Goal: Information Seeking & Learning: Check status

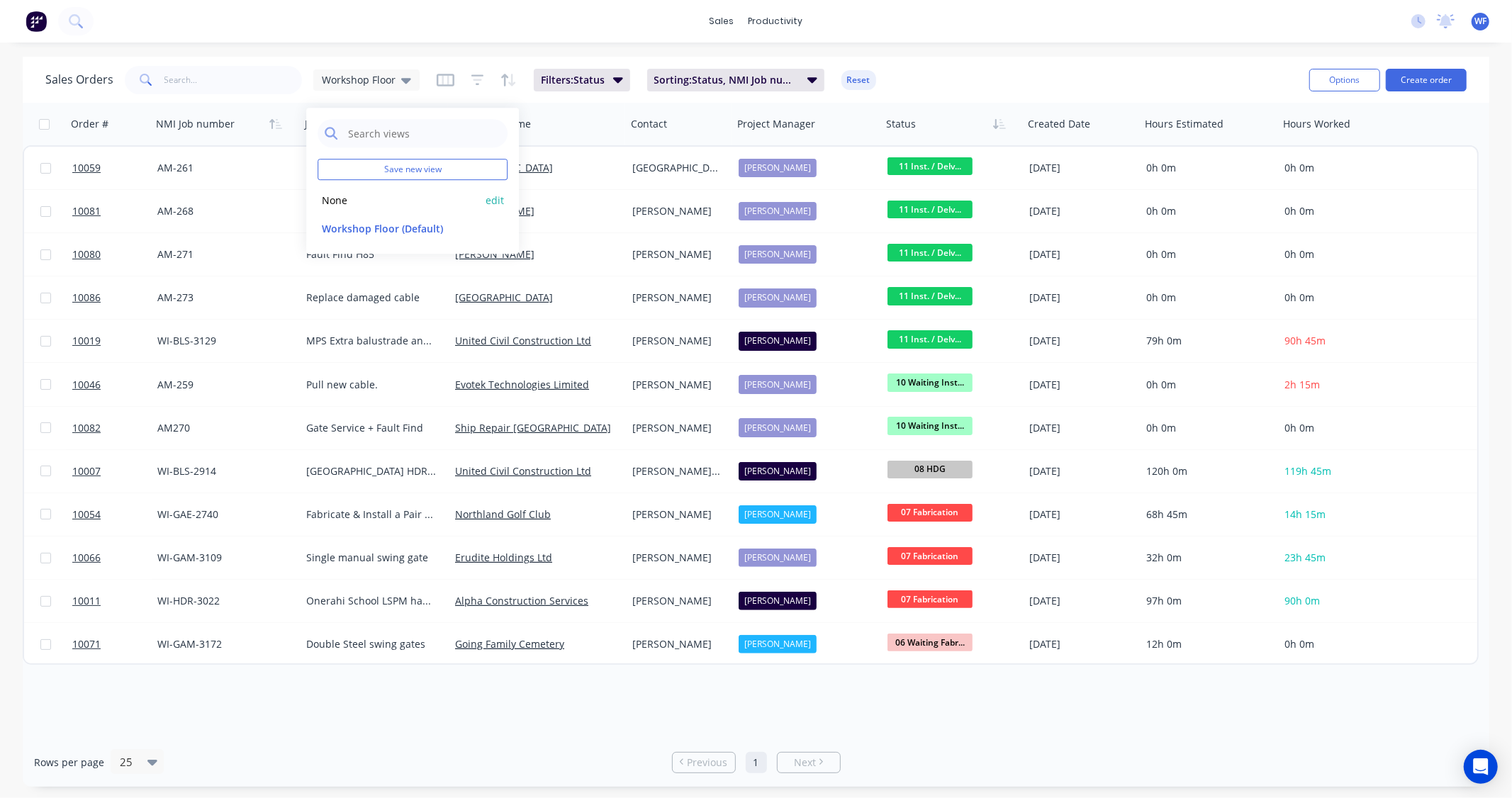
click at [363, 199] on button "None" at bounding box center [398, 201] width 161 height 17
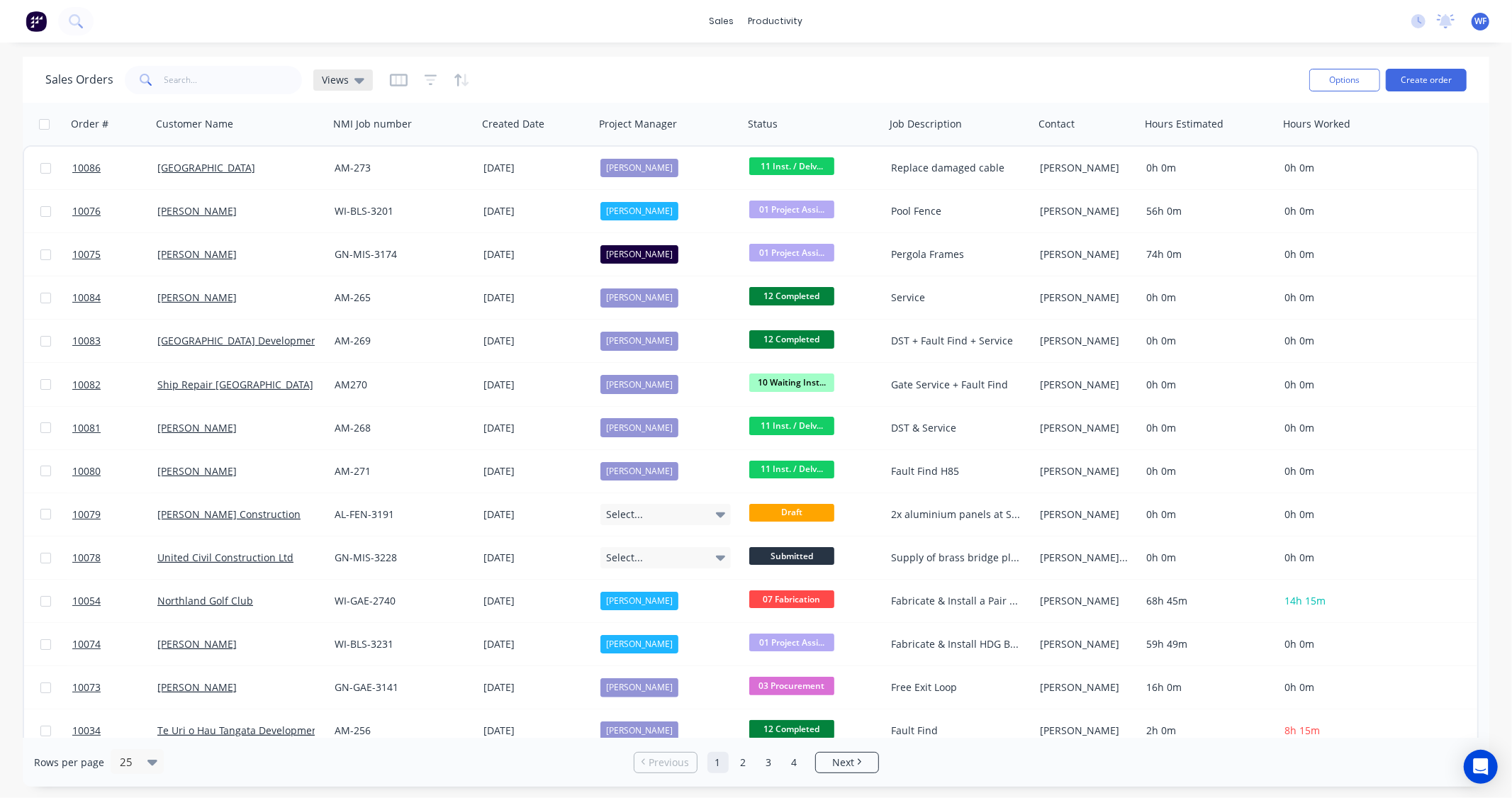
click at [343, 79] on span "Views" at bounding box center [336, 79] width 27 height 15
click at [381, 232] on button "Workshop Floor (Default)" at bounding box center [398, 229] width 161 height 17
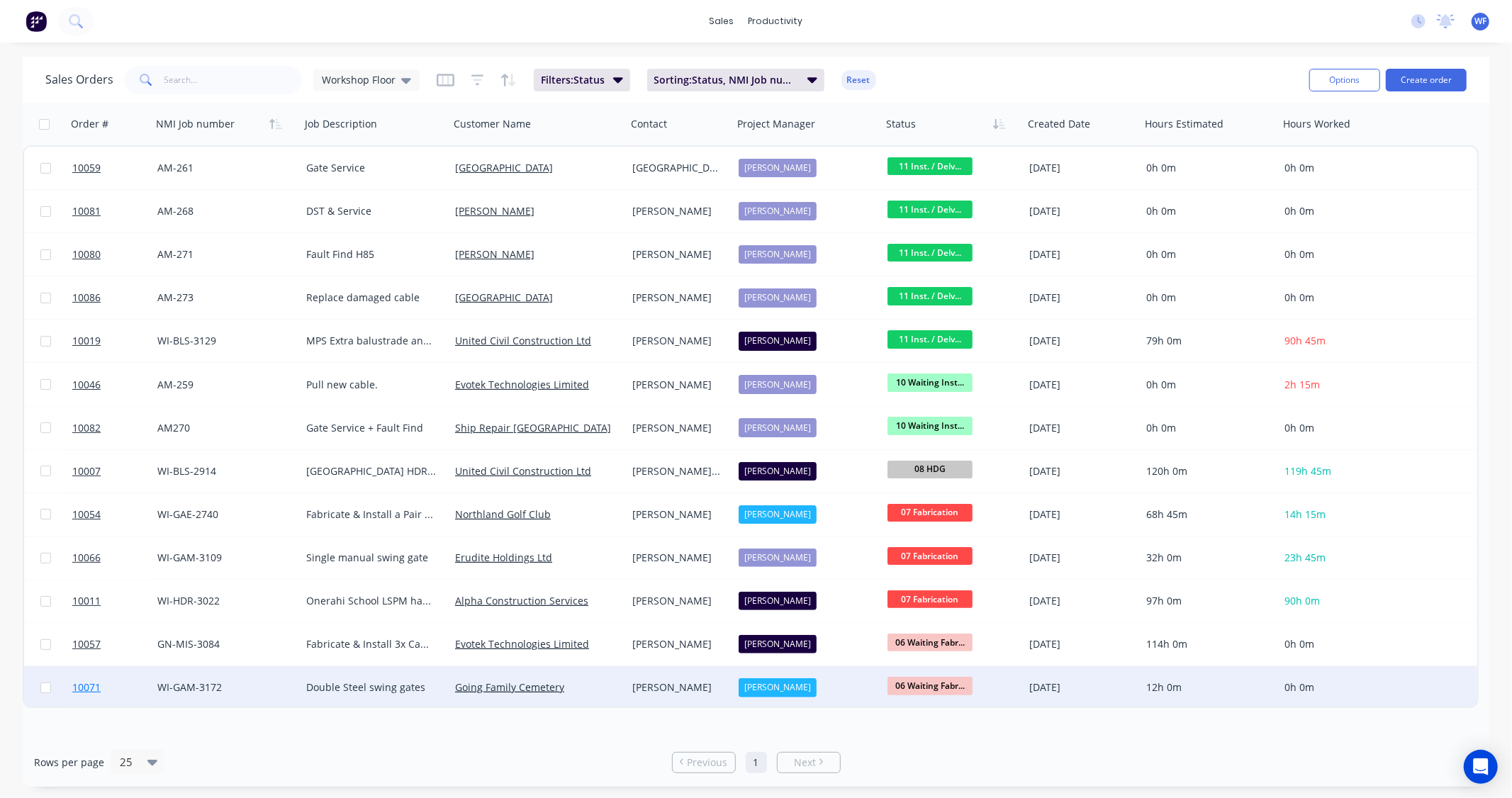
click at [86, 684] on span "10071" at bounding box center [86, 687] width 28 height 14
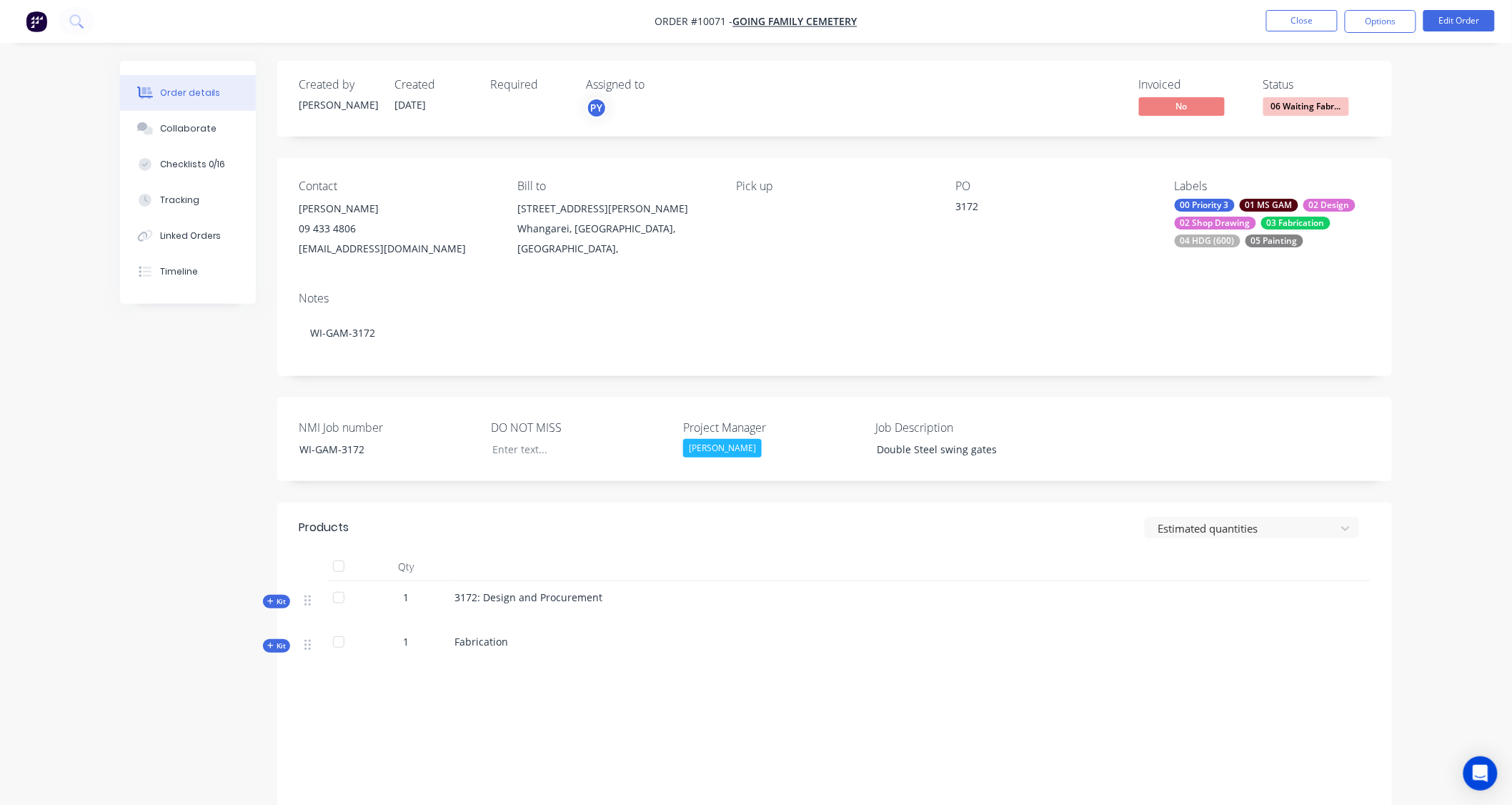
click at [283, 601] on span "Kit" at bounding box center [276, 601] width 18 height 11
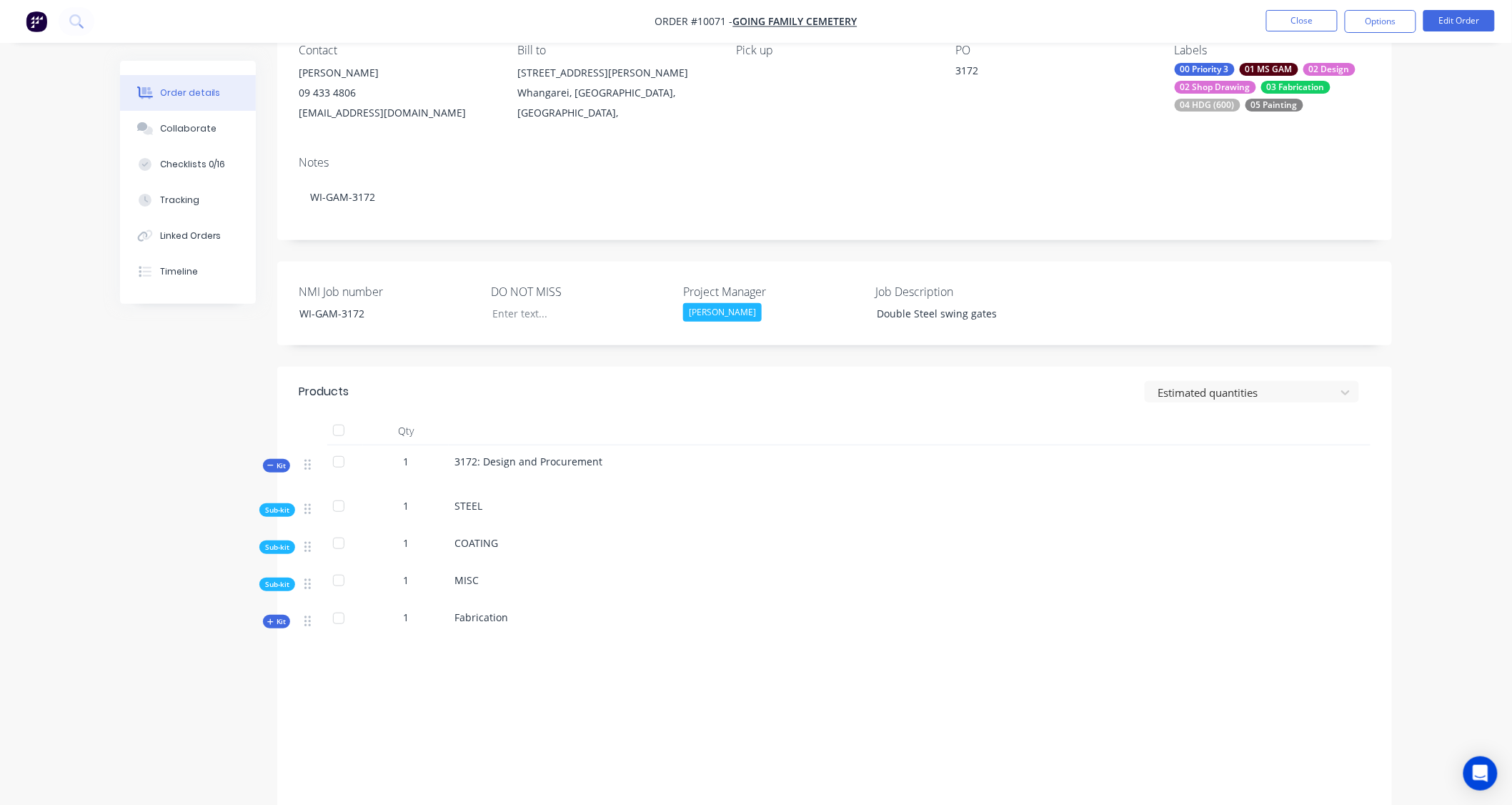
scroll to position [234, 0]
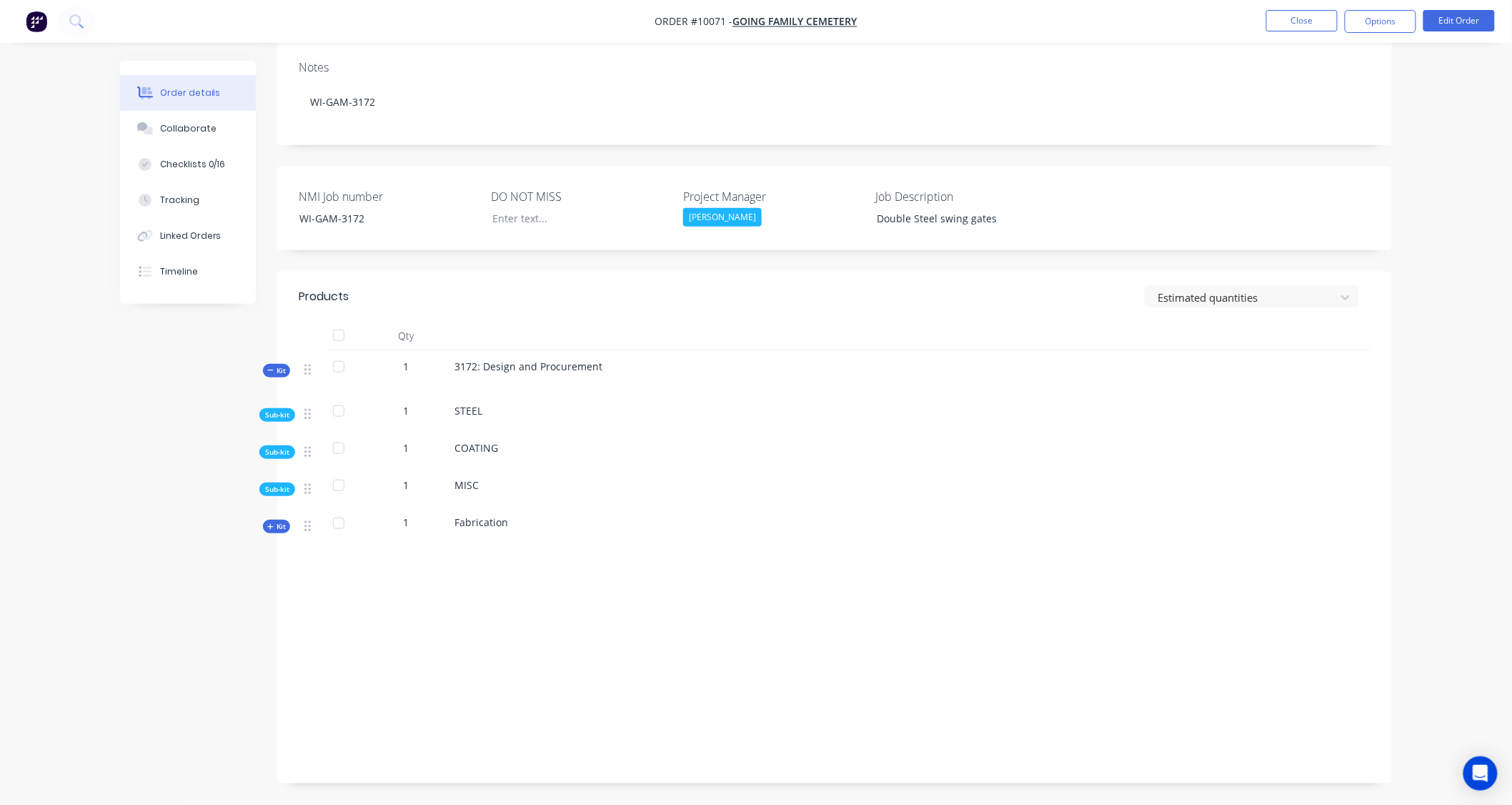
click at [281, 411] on span "Sub-kit" at bounding box center [277, 415] width 24 height 11
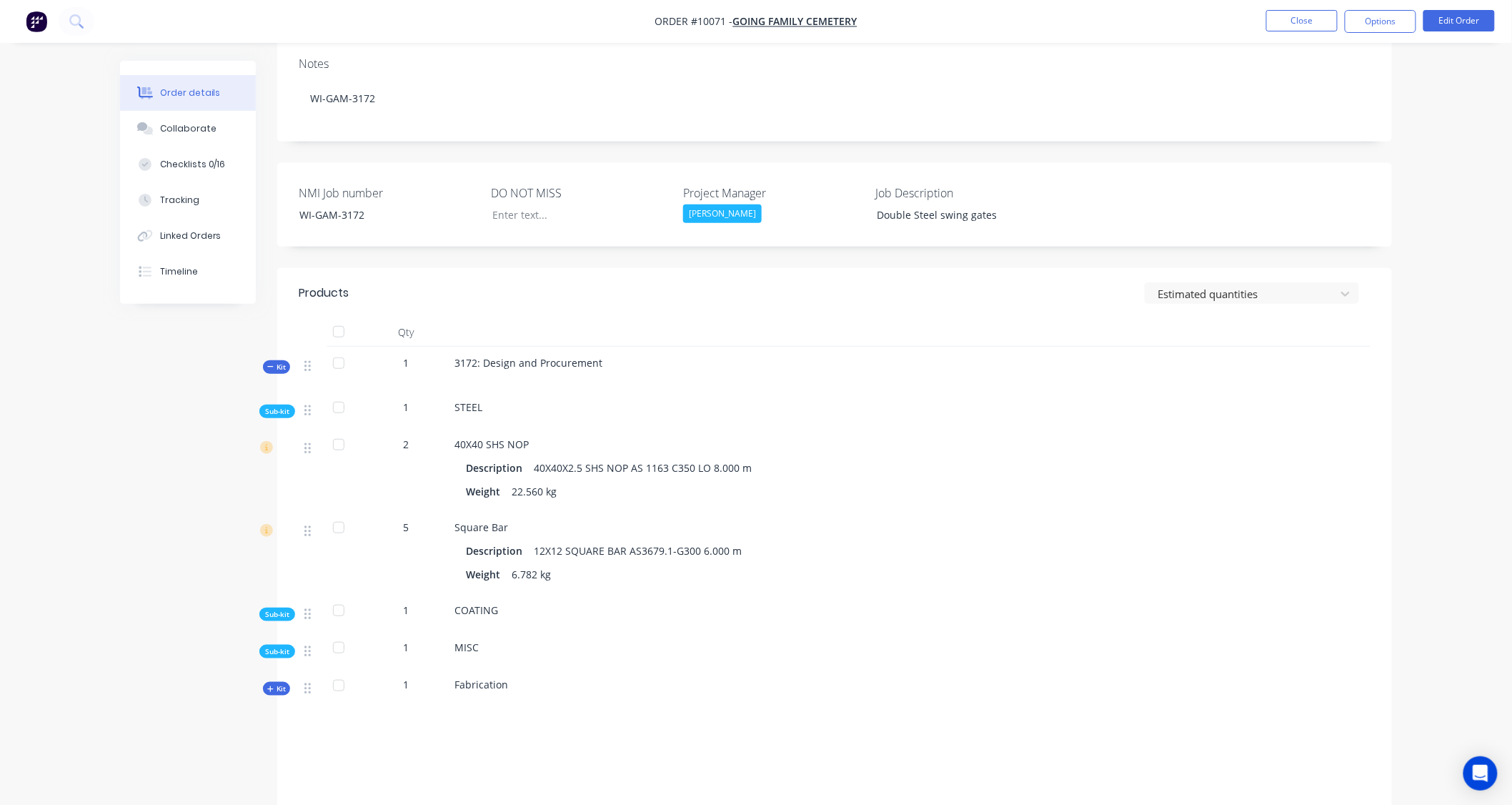
click at [286, 413] on span "Sub-kit" at bounding box center [277, 412] width 24 height 11
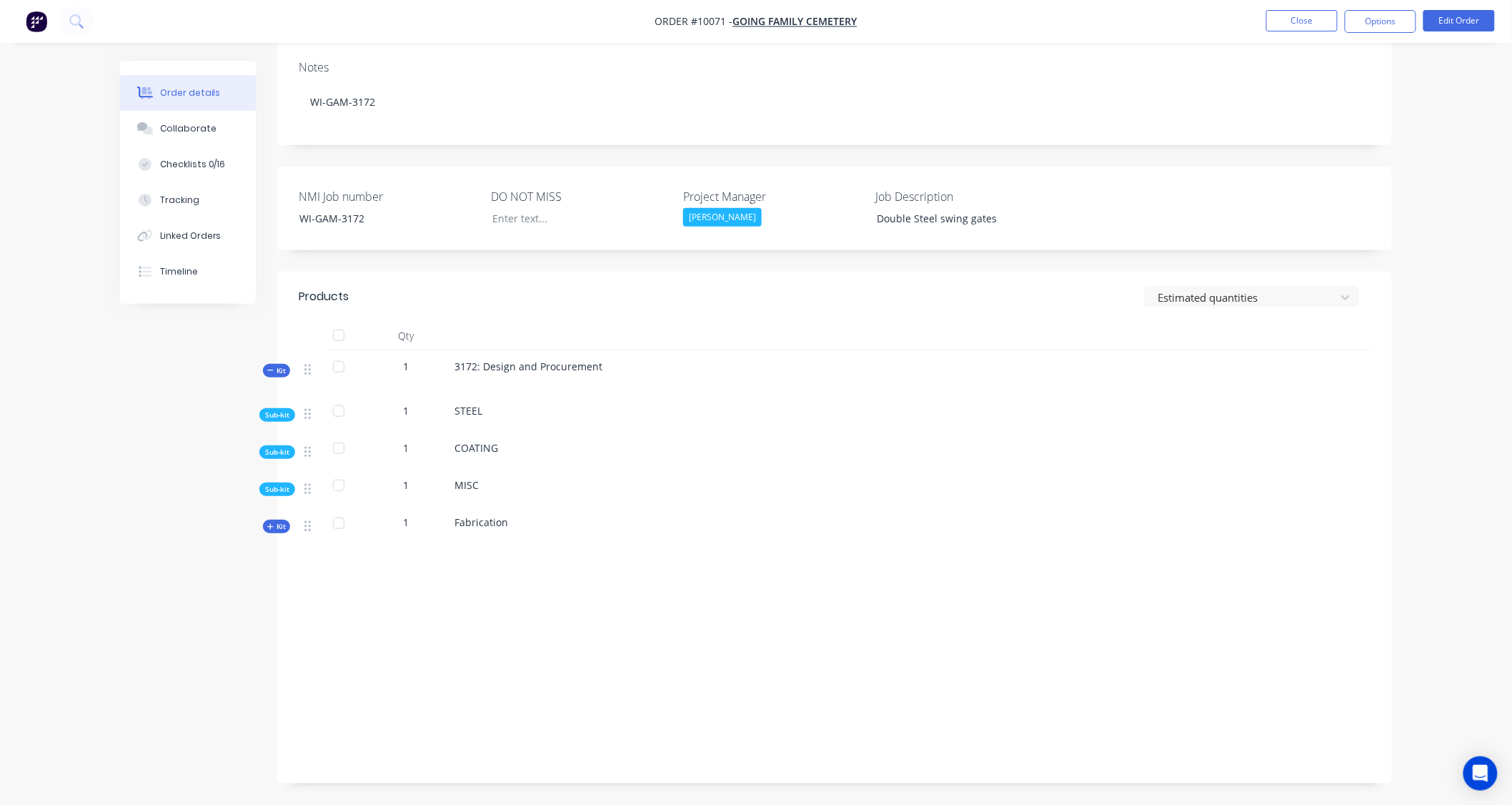
click at [279, 366] on span "Kit" at bounding box center [276, 370] width 18 height 11
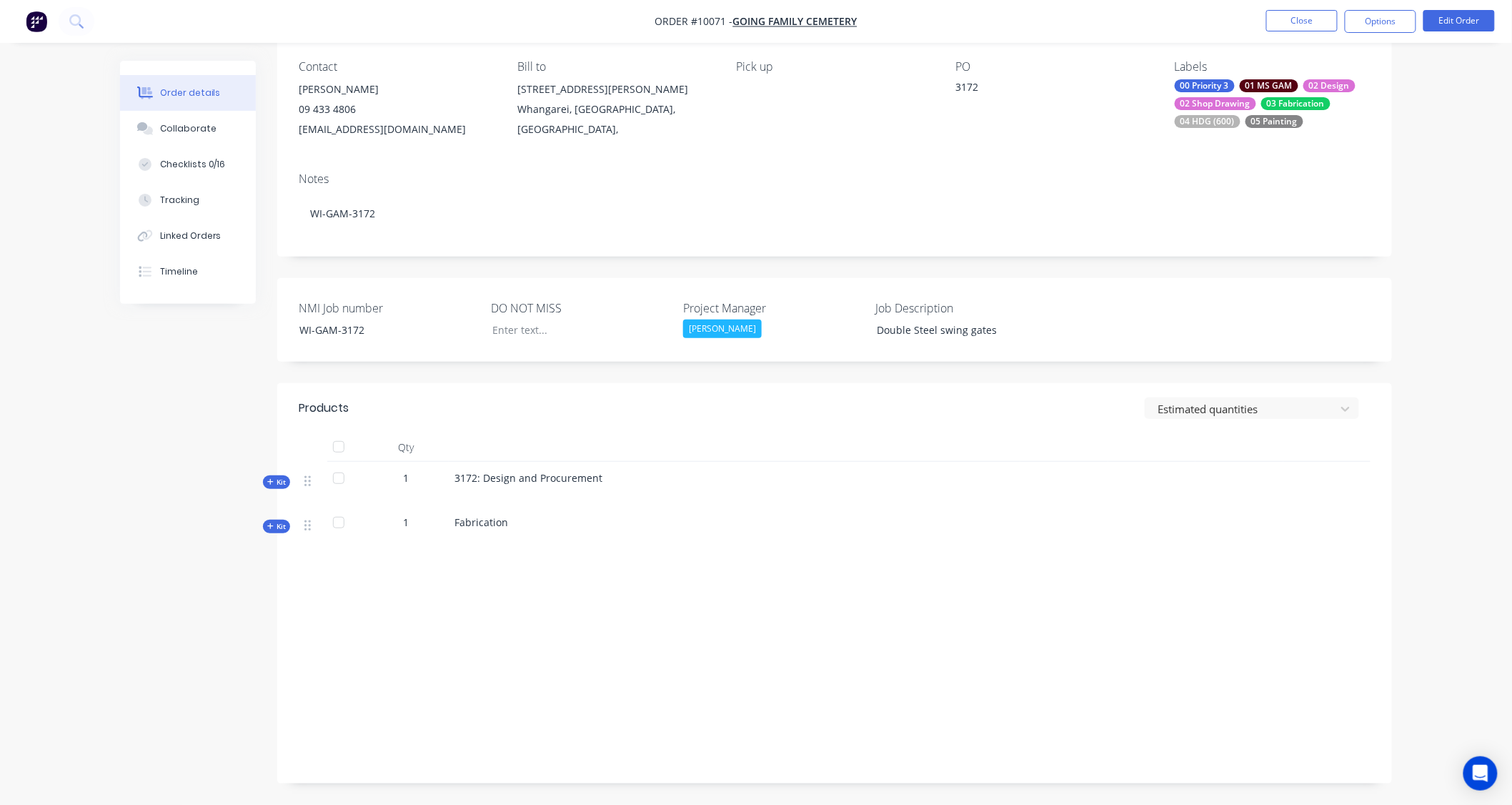
scroll to position [119, 0]
click at [275, 524] on span "Kit" at bounding box center [276, 526] width 18 height 11
click at [270, 524] on icon "button" at bounding box center [270, 525] width 6 height 7
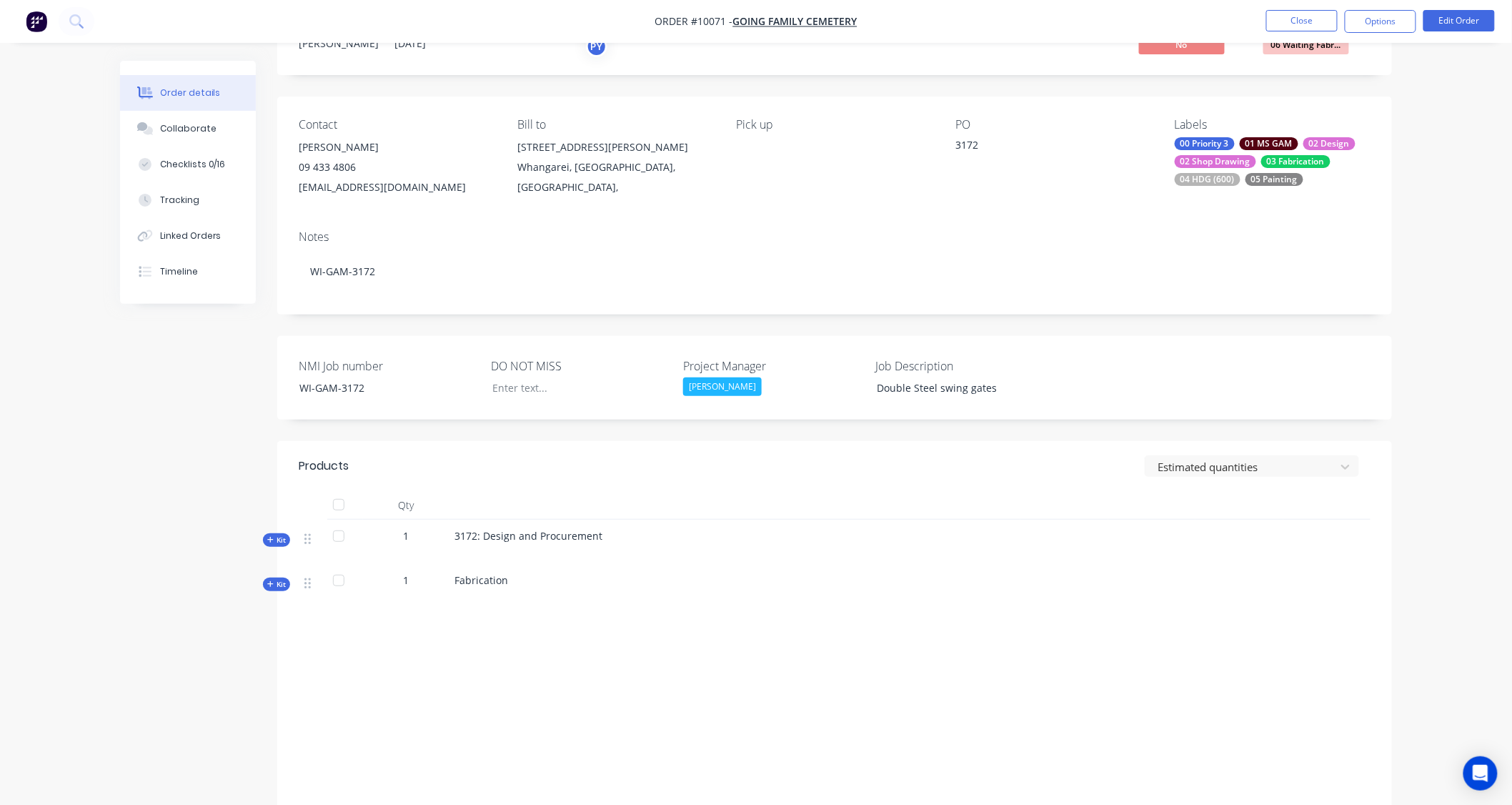
scroll to position [0, 0]
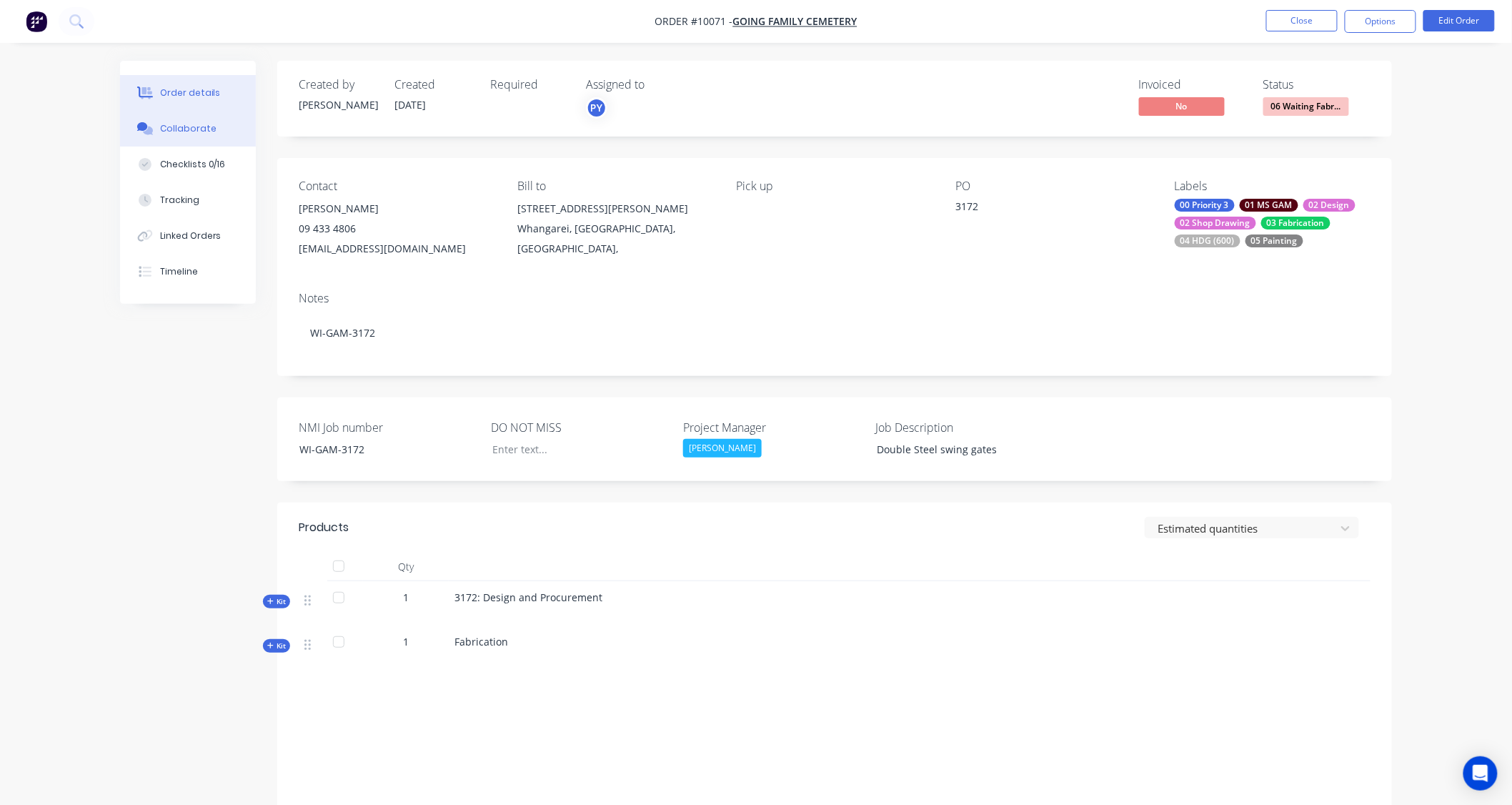
click at [189, 127] on div "Collaborate" at bounding box center [189, 128] width 57 height 13
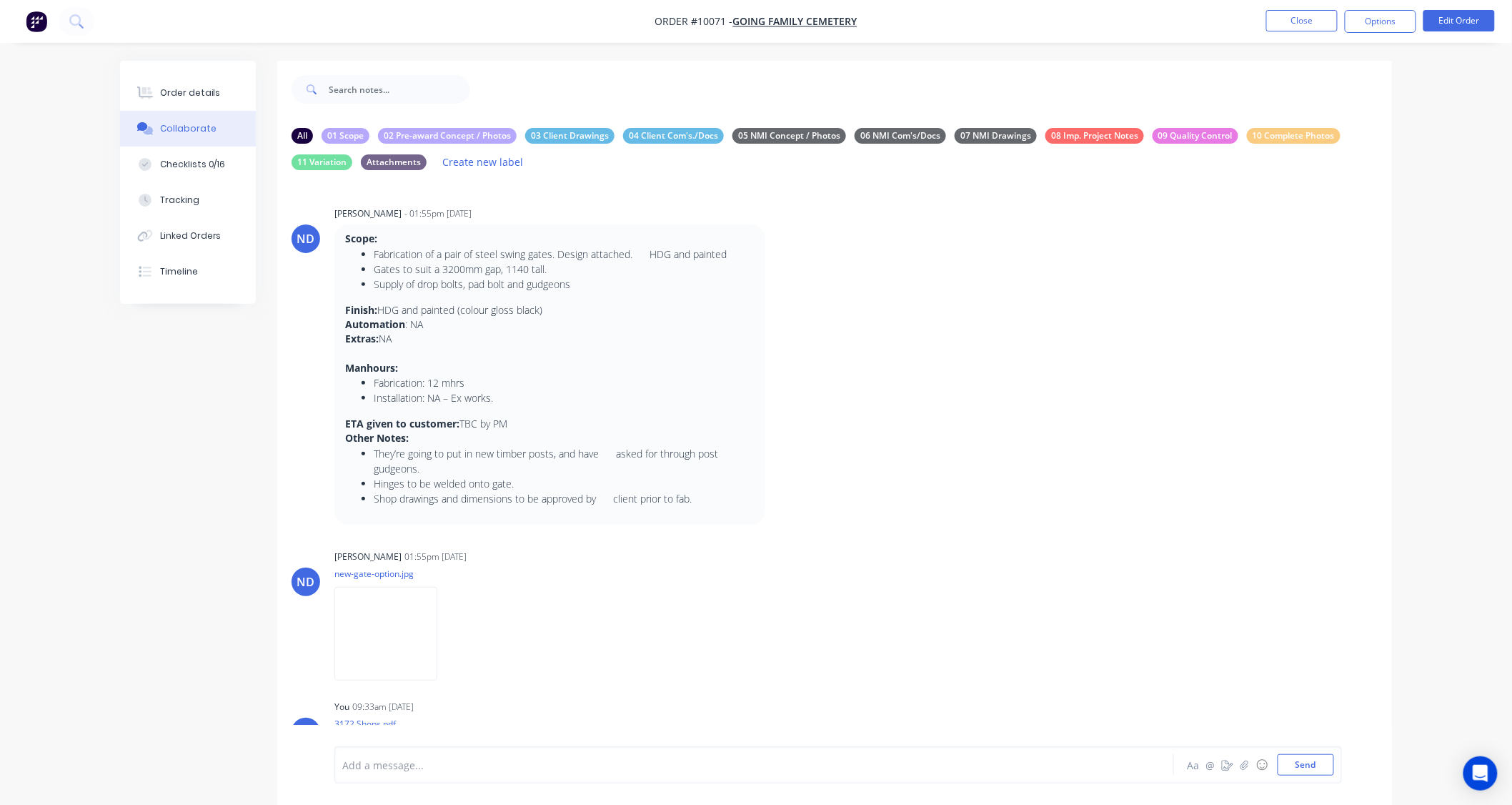
scroll to position [66, 0]
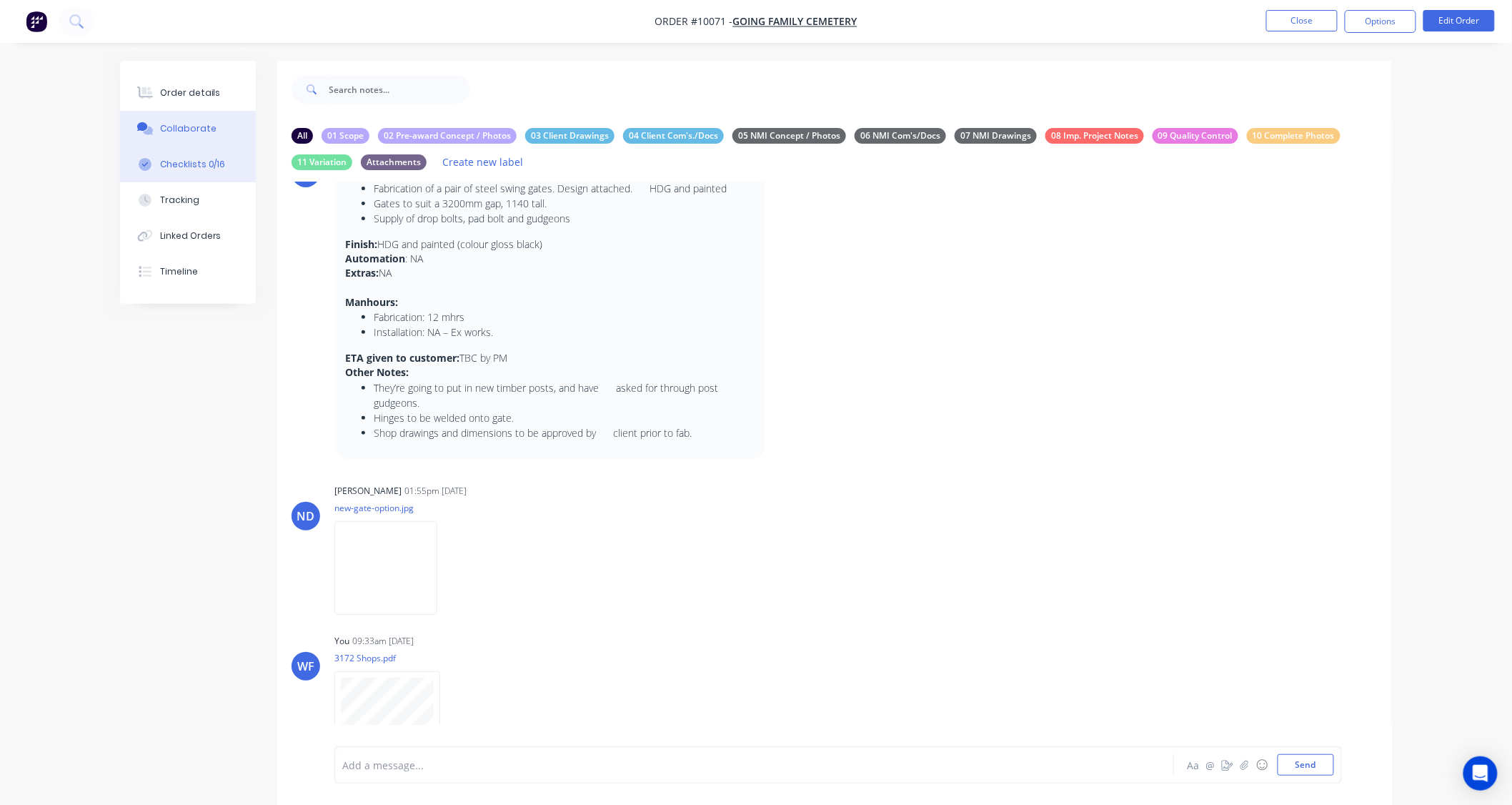
click at [183, 161] on div "Checklists 0/16" at bounding box center [193, 164] width 66 height 13
type textarea "x"
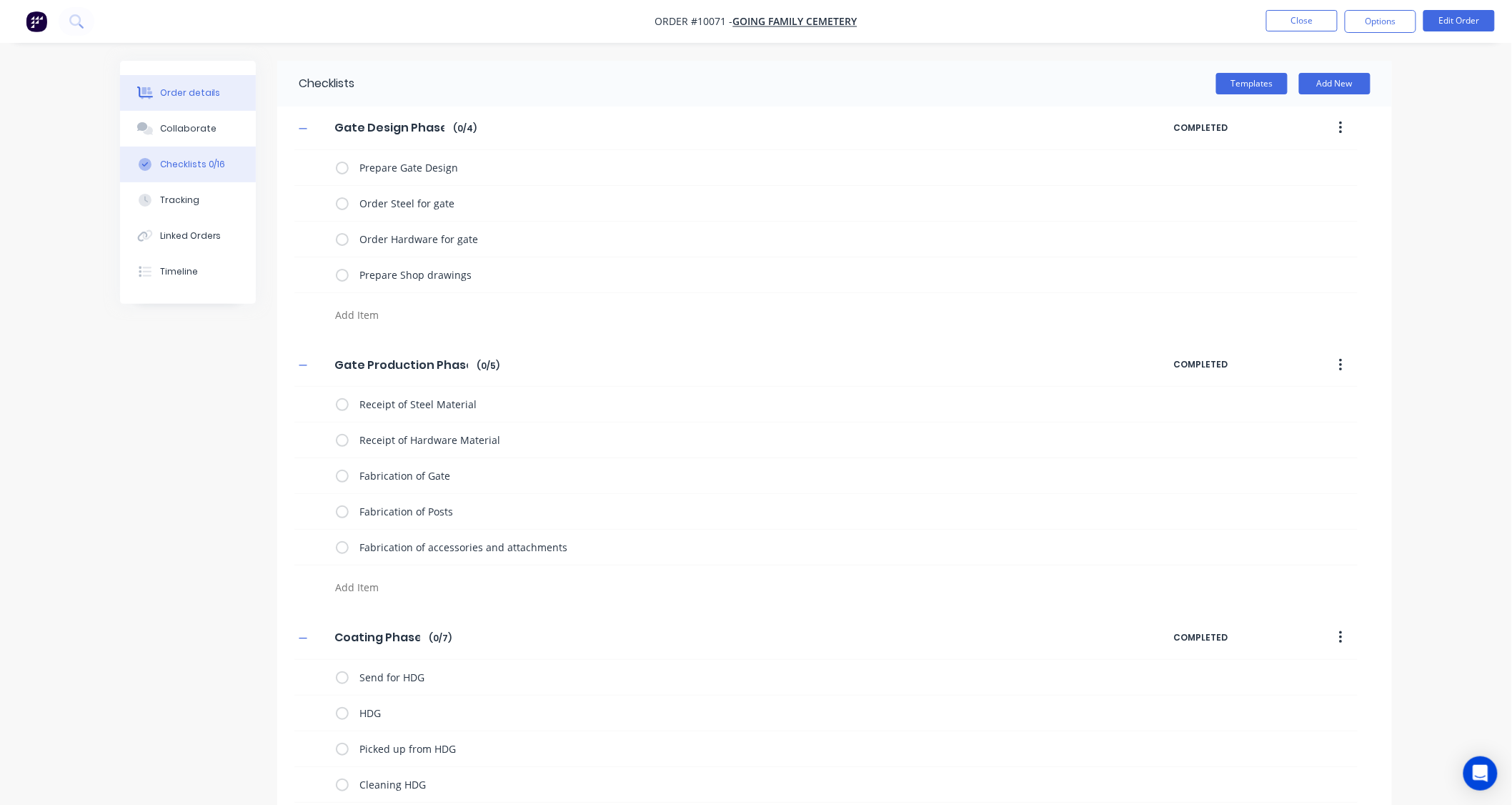
click at [212, 84] on button "Order details" at bounding box center [188, 92] width 136 height 36
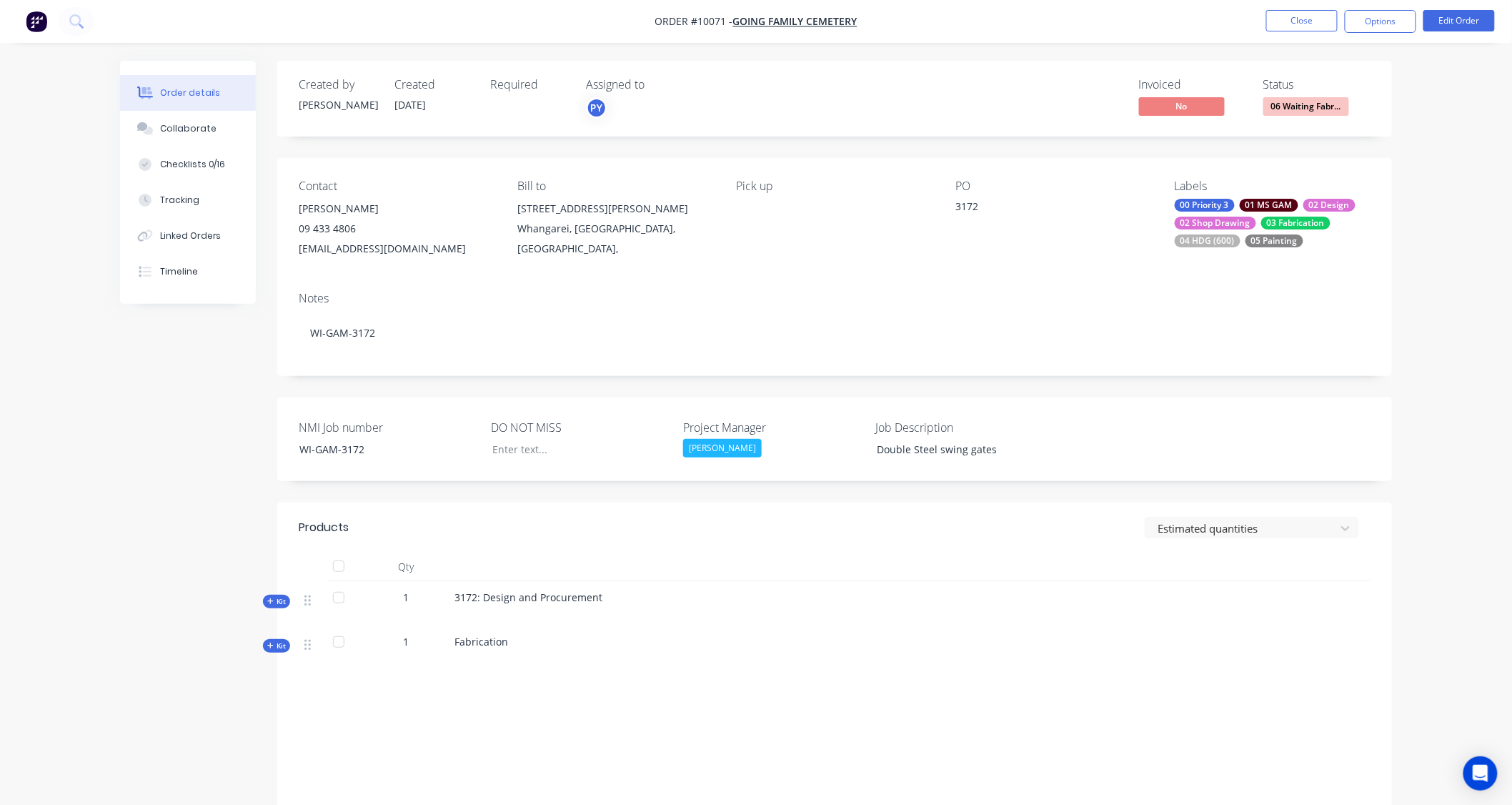
click at [1292, 32] on li "Close" at bounding box center [1302, 21] width 72 height 23
click at [1297, 24] on button "Close" at bounding box center [1302, 21] width 72 height 21
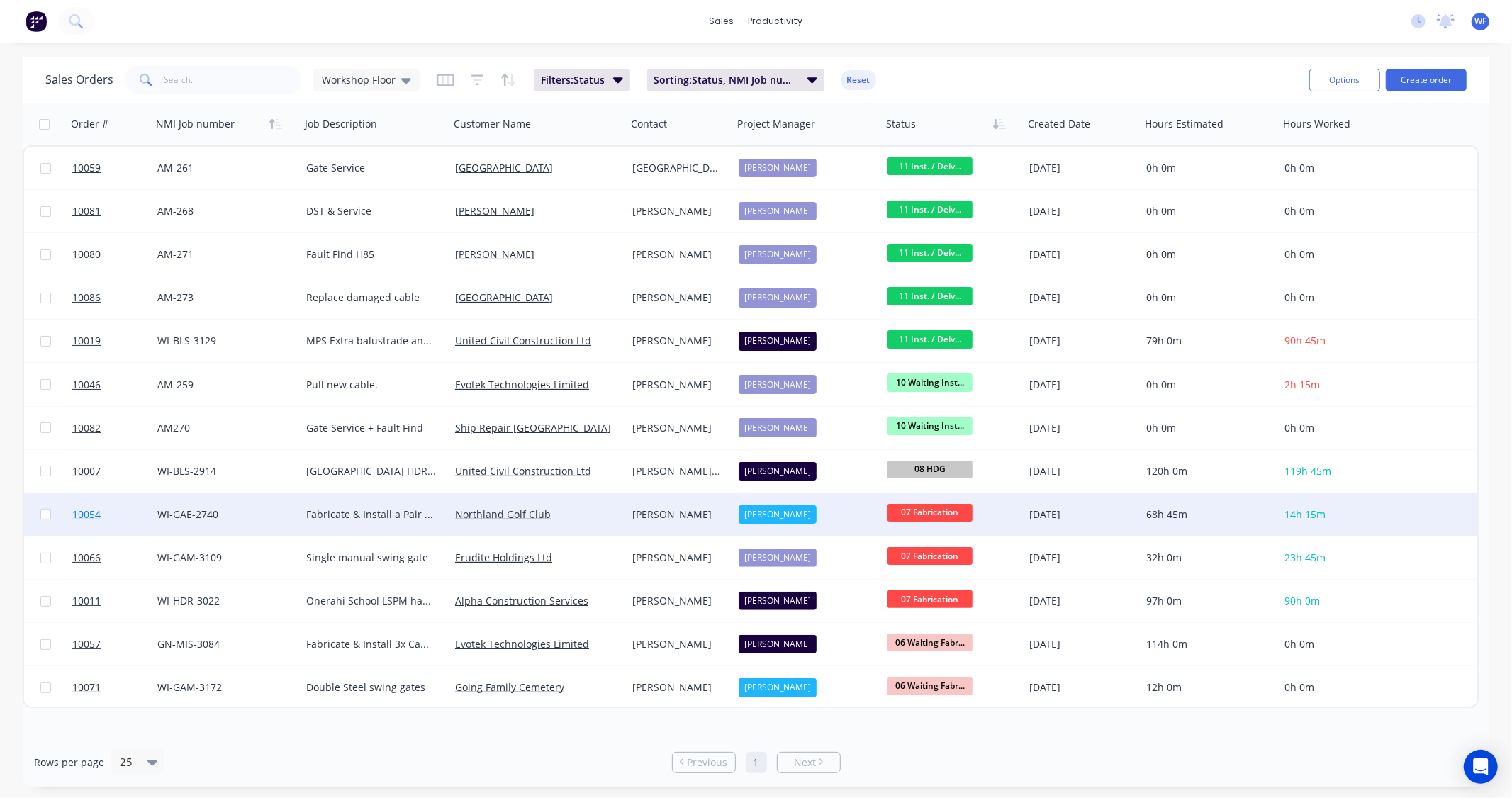
click at [89, 513] on span "10054" at bounding box center [86, 514] width 28 height 14
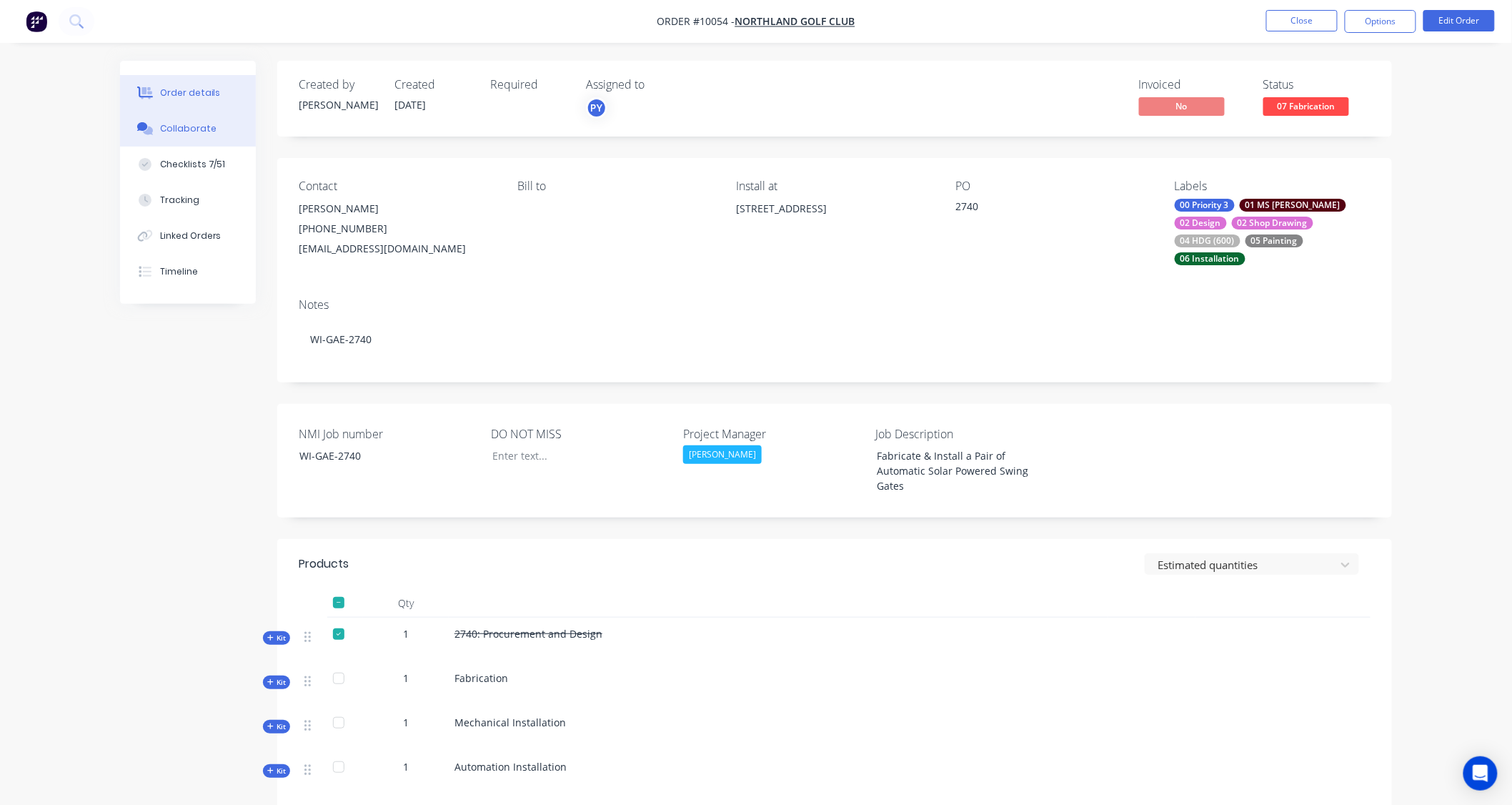
click at [181, 130] on div "Collaborate" at bounding box center [189, 128] width 57 height 13
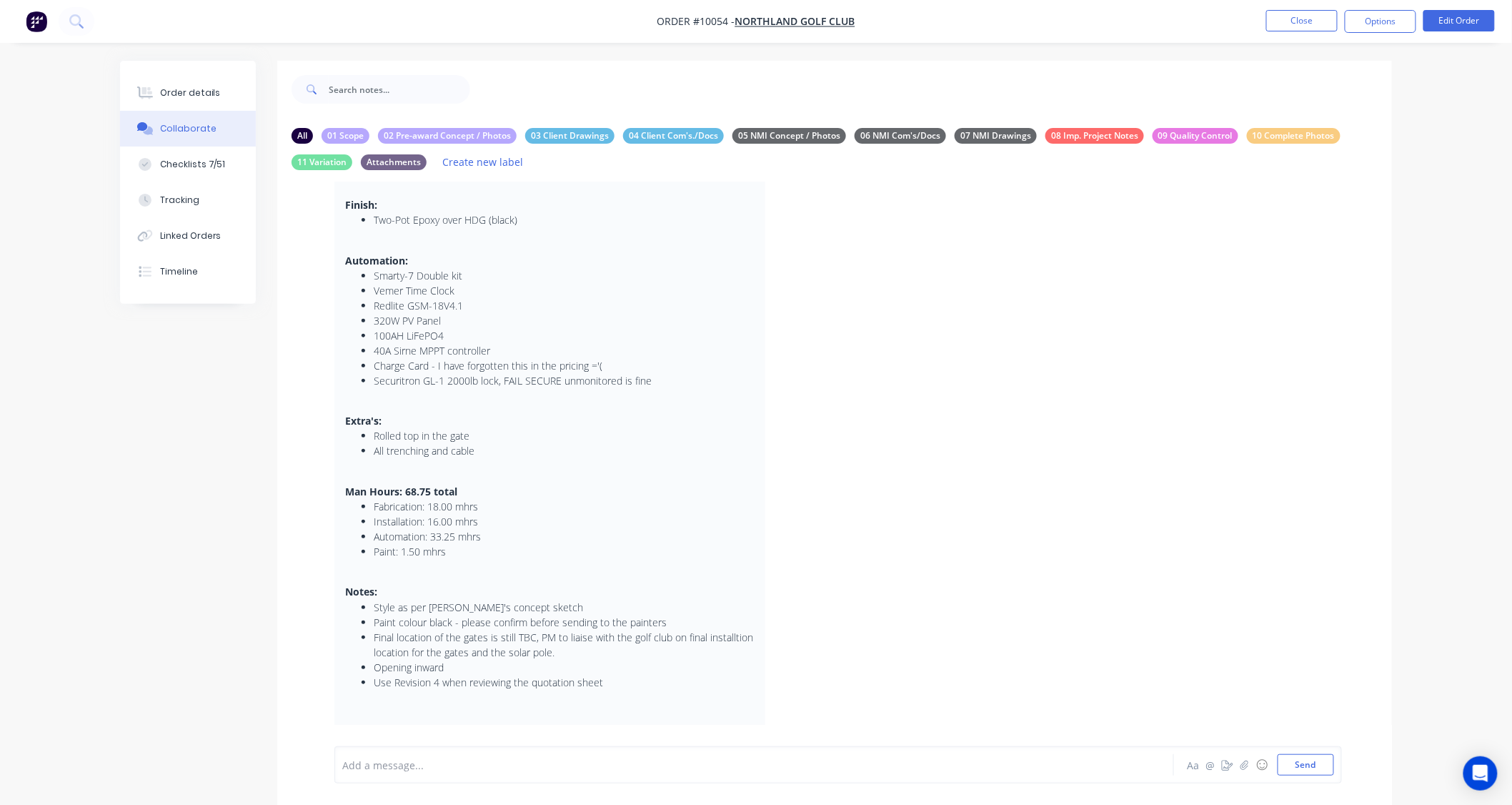
scroll to position [286, 0]
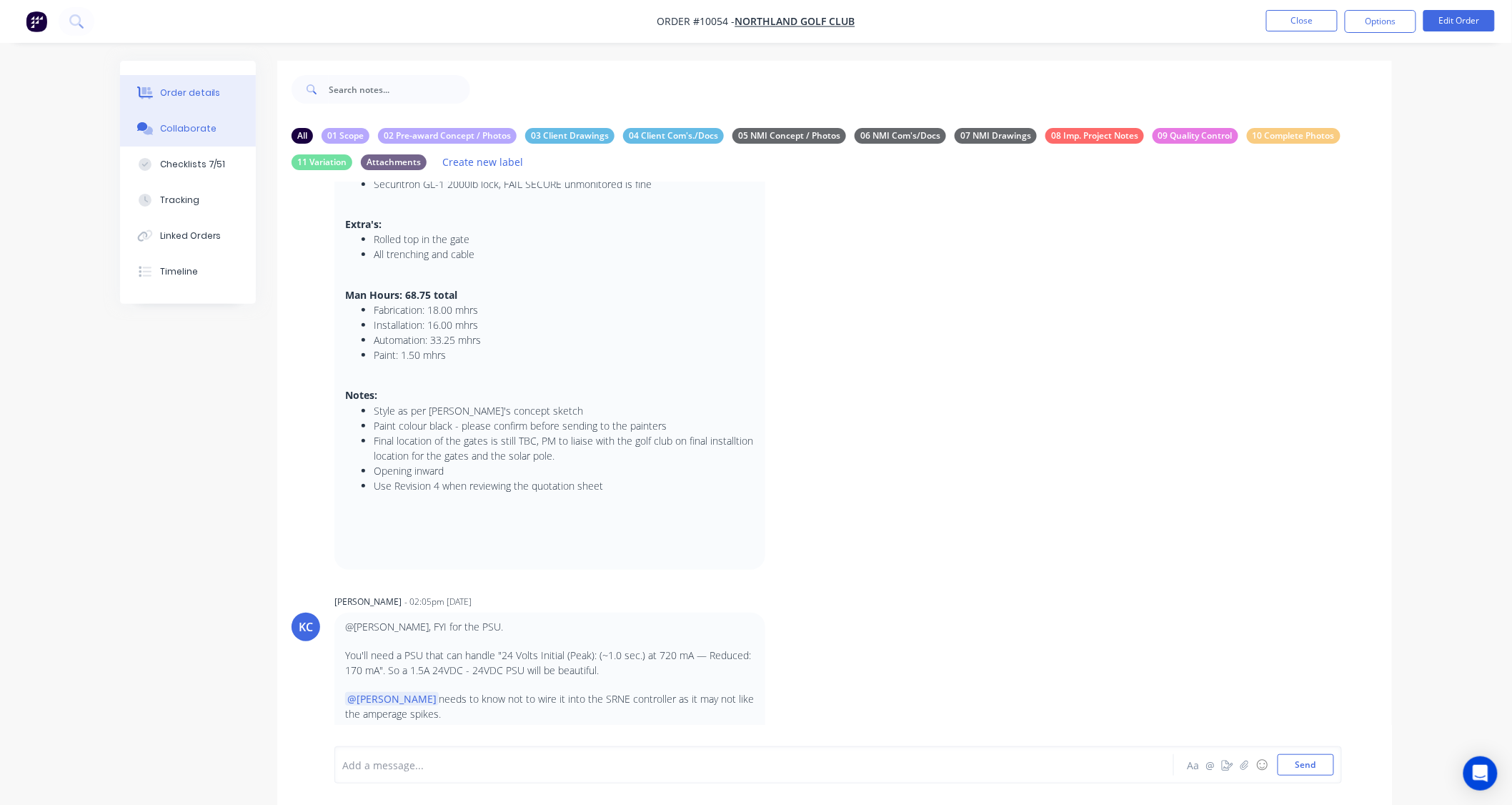
click at [193, 83] on button "Order details" at bounding box center [188, 92] width 136 height 36
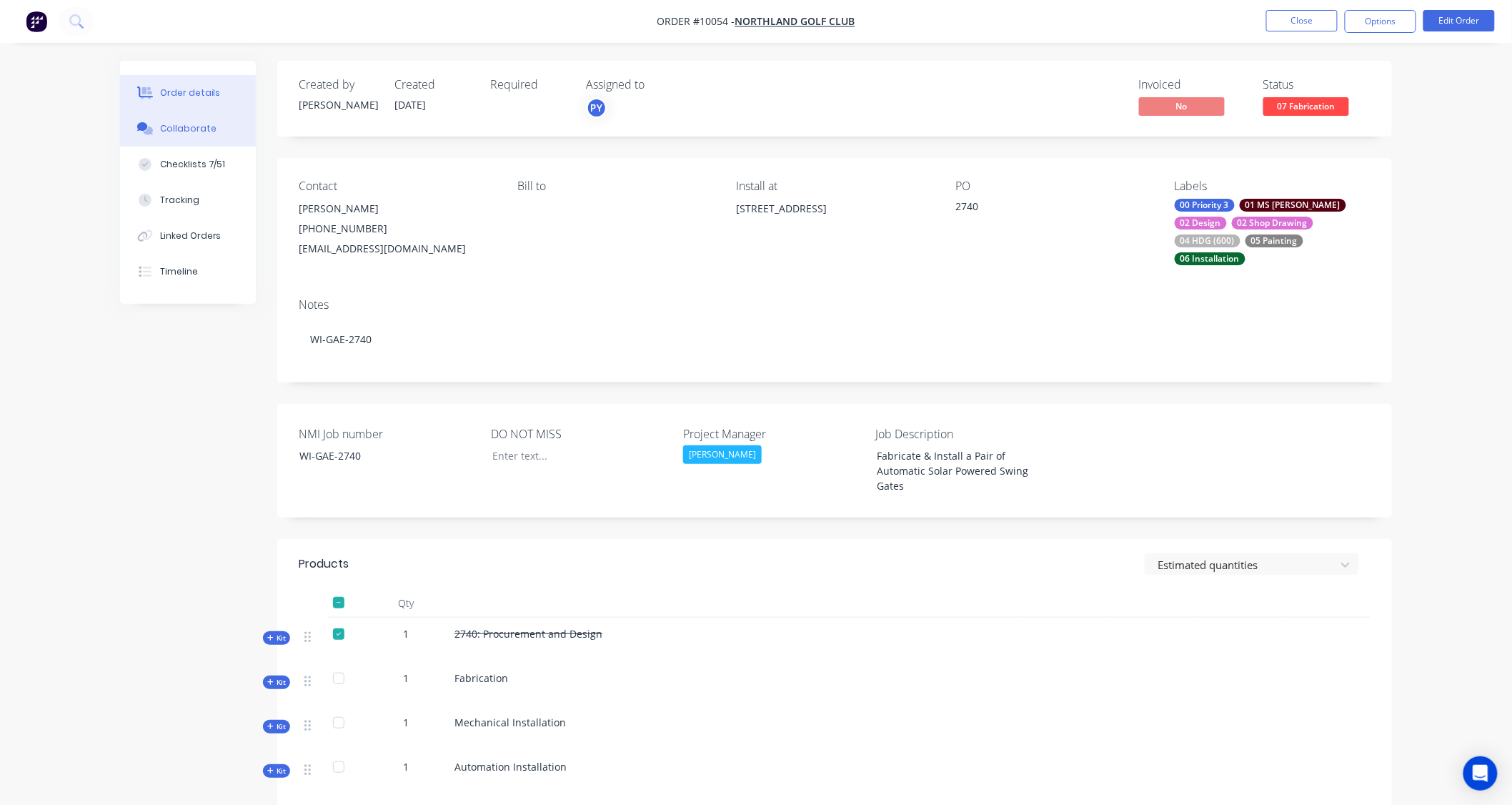
click at [173, 134] on div "Collaborate" at bounding box center [189, 128] width 57 height 13
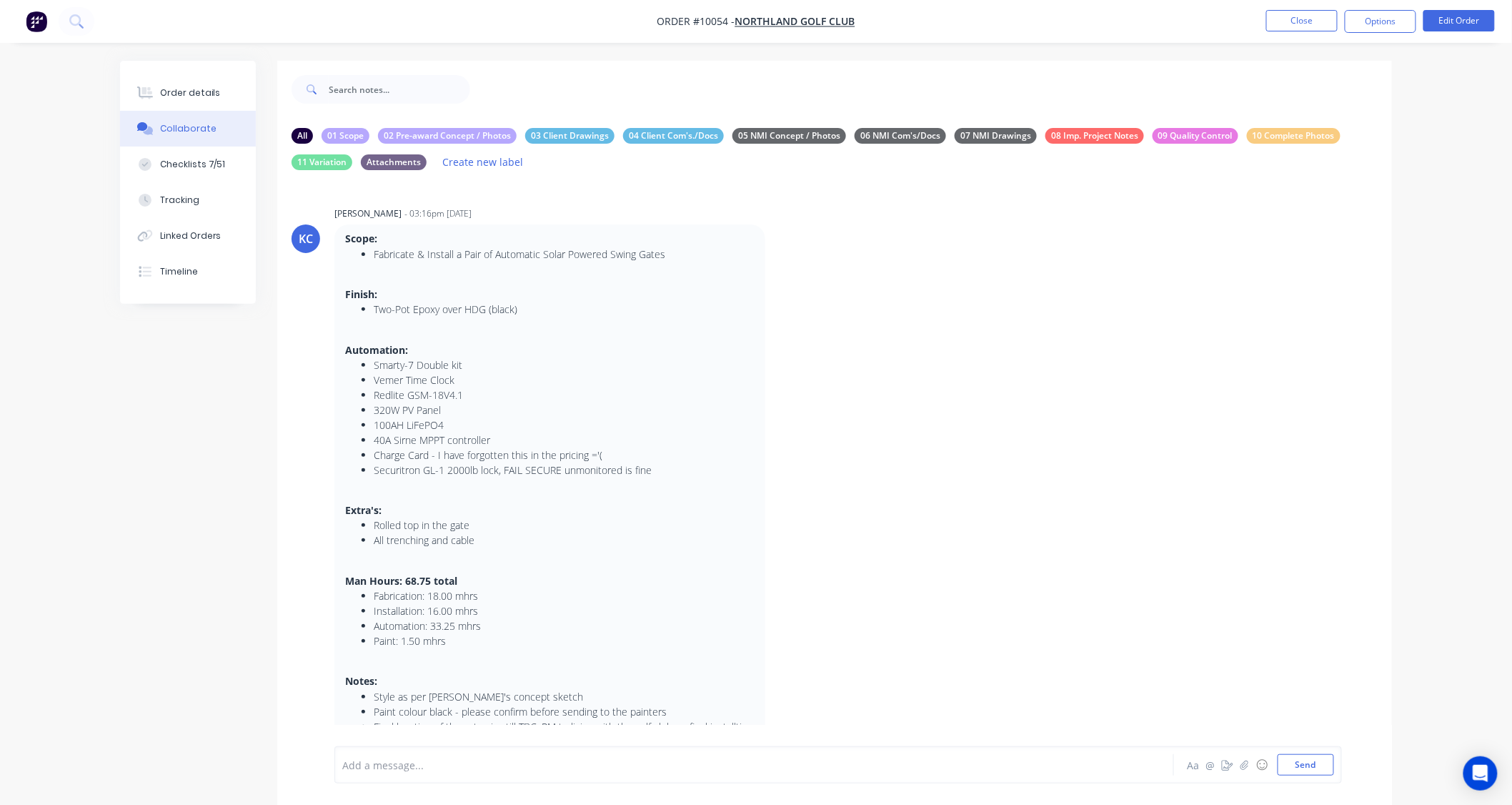
scroll to position [79, 0]
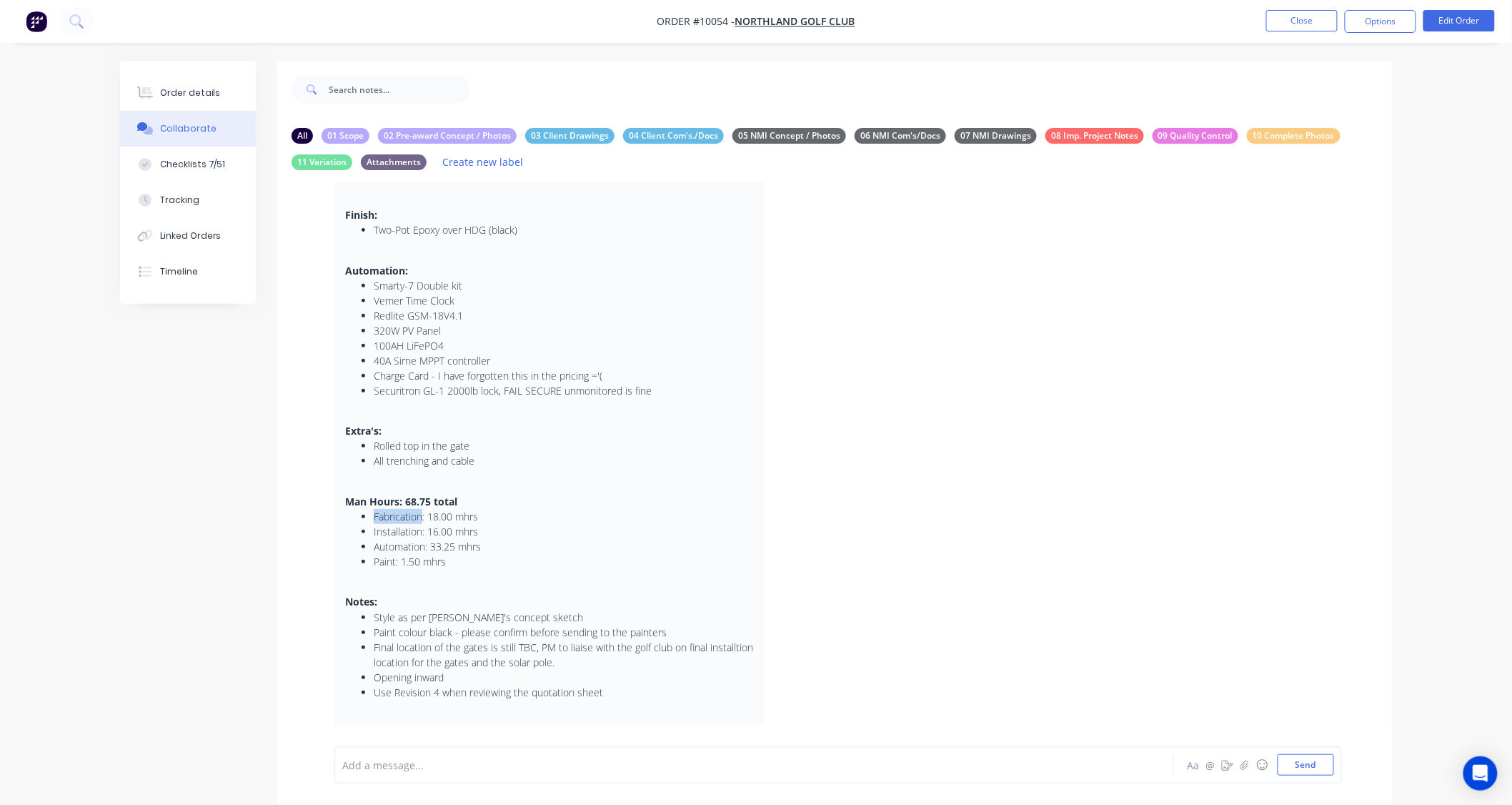
drag, startPoint x: 424, startPoint y: 509, endPoint x: 508, endPoint y: 507, distance: 84.0
click at [508, 507] on div "Scope: Fabricate & Install a Pair of Automatic Solar Powered Swing Gates Finish…" at bounding box center [550, 460] width 409 height 616
drag, startPoint x: 486, startPoint y: 531, endPoint x: 431, endPoint y: 542, distance: 56.1
click at [431, 542] on ul "Fabrication: 18.00 mhrs Installation: 16.00 mhrs Automation: 33.25 mhrs Paint: …" at bounding box center [550, 538] width 409 height 60
drag, startPoint x: 488, startPoint y: 551, endPoint x: 418, endPoint y: 560, distance: 70.6
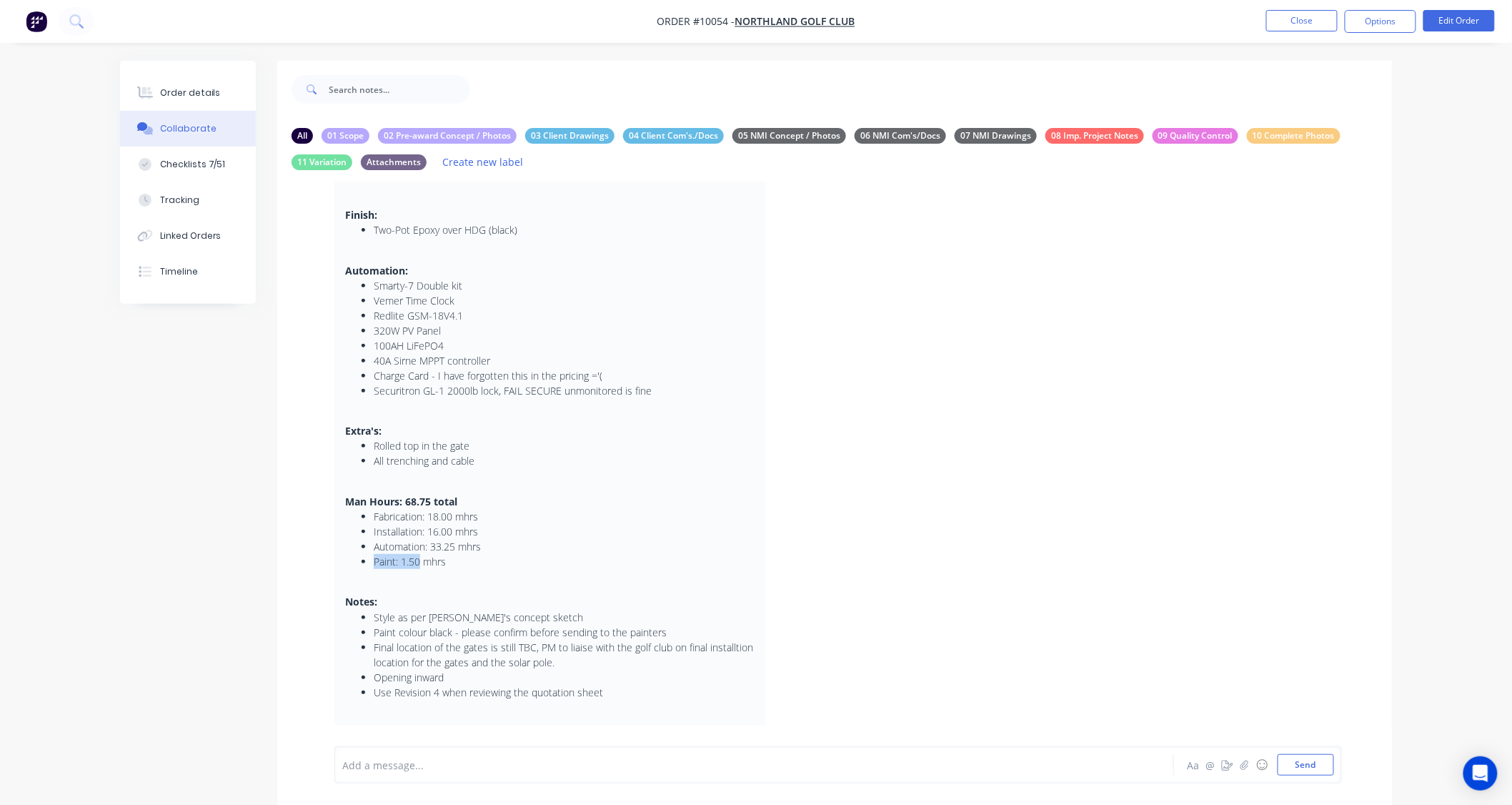
click at [418, 560] on ul "Fabrication: 18.00 mhrs Installation: 16.00 mhrs Automation: 33.25 mhrs Paint: …" at bounding box center [550, 538] width 409 height 60
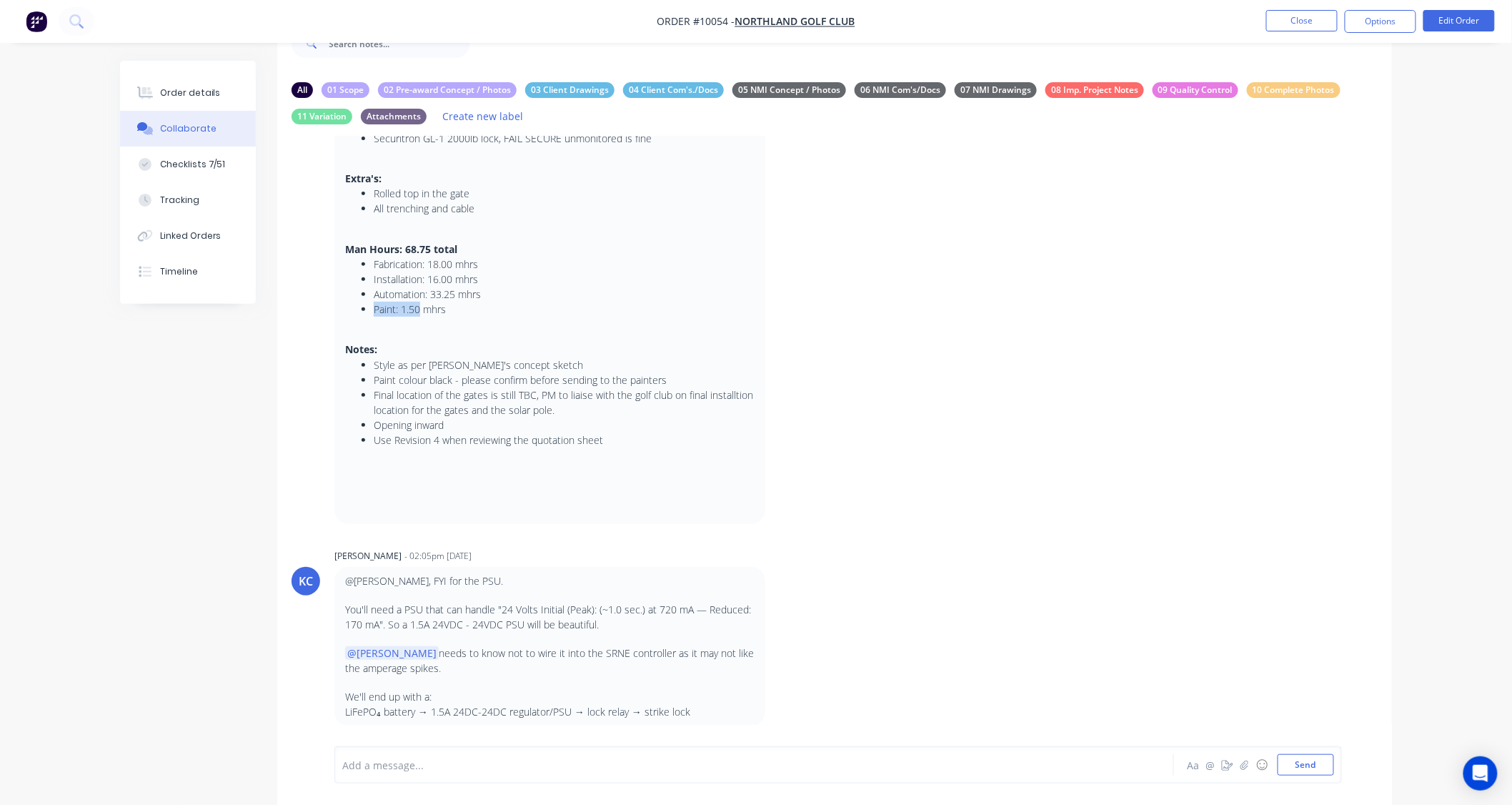
scroll to position [0, 0]
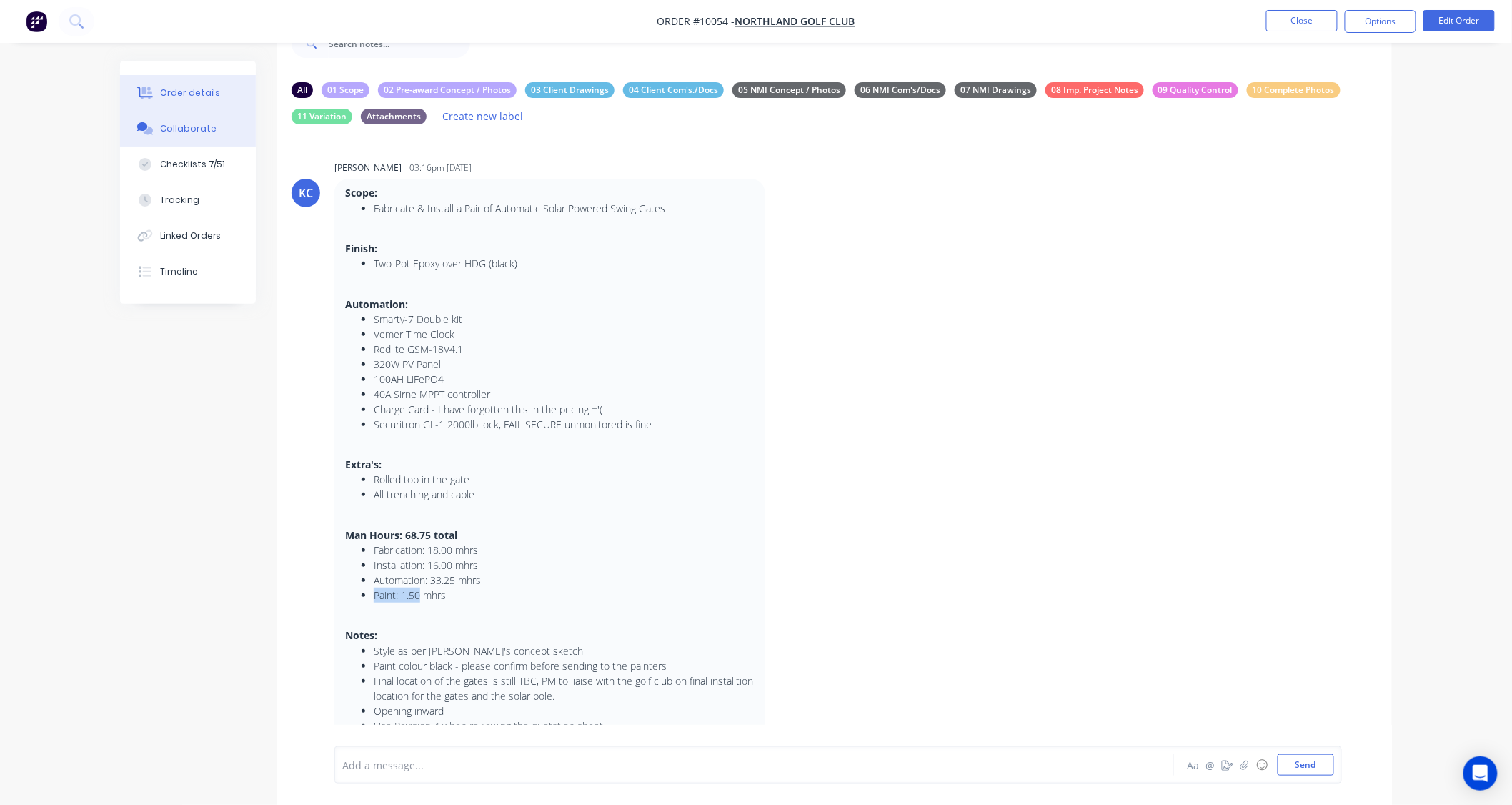
click at [173, 95] on div "Order details" at bounding box center [191, 92] width 61 height 13
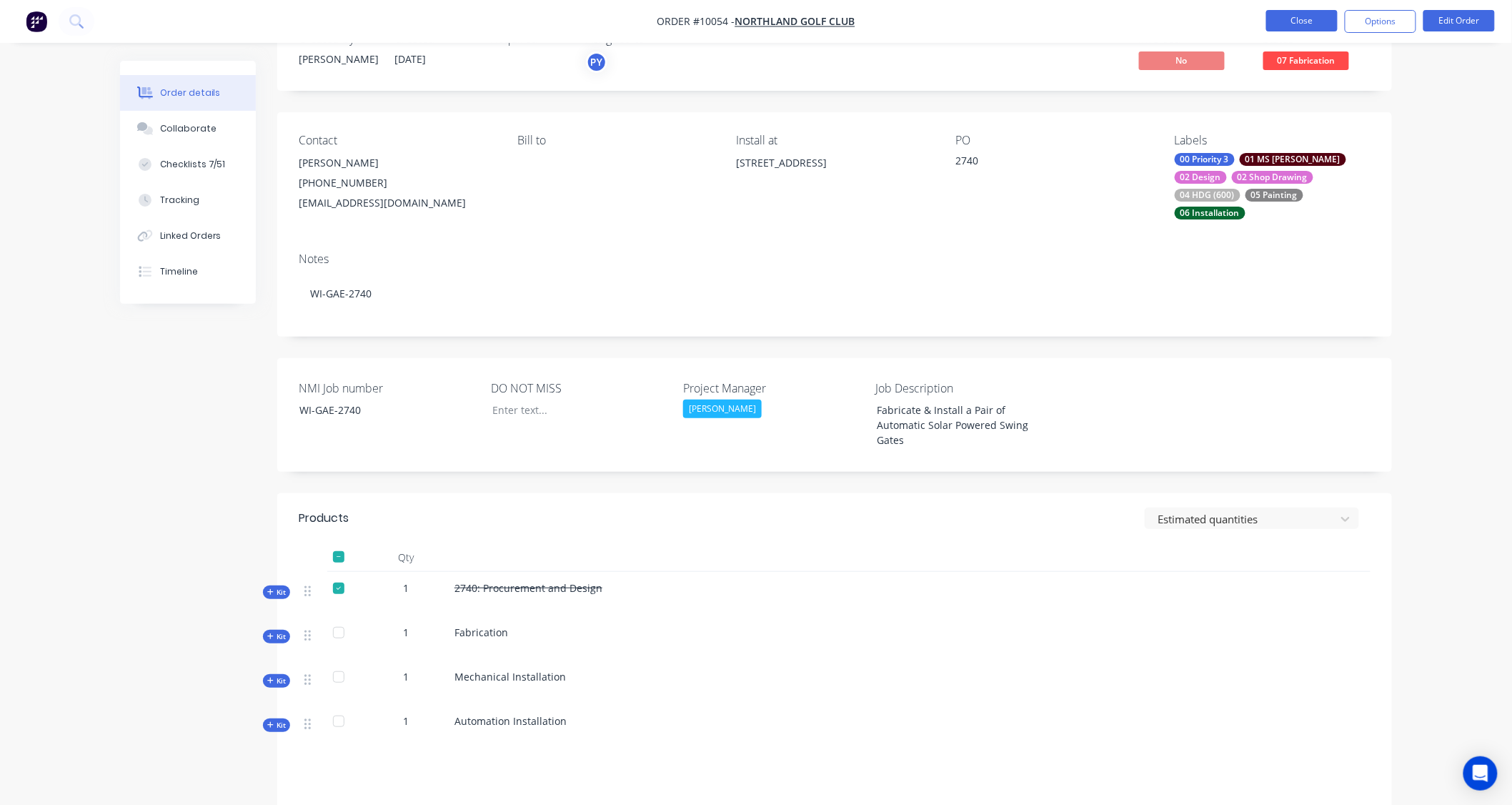
click at [1284, 19] on button "Close" at bounding box center [1302, 21] width 72 height 21
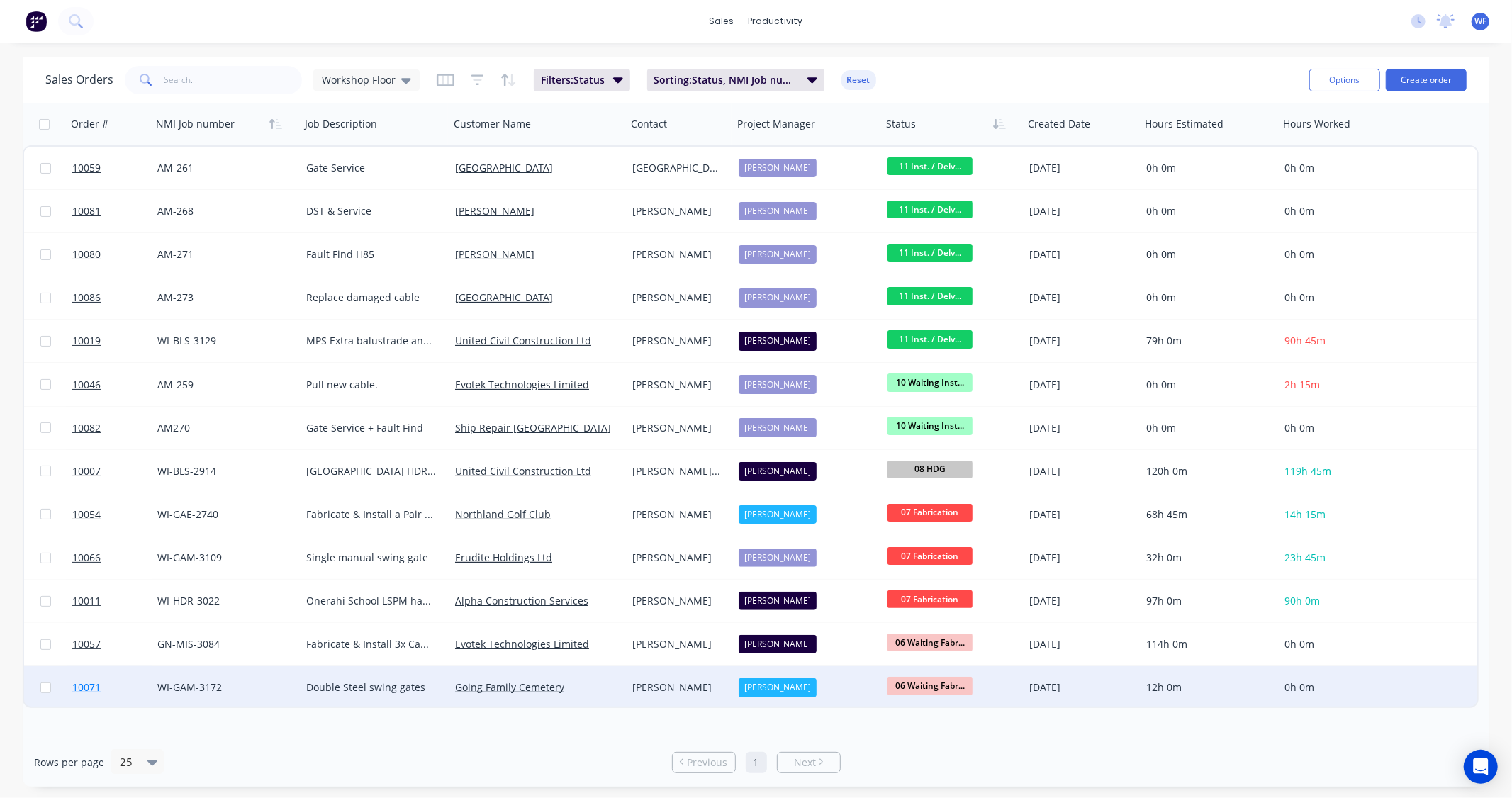
click at [87, 684] on span "10071" at bounding box center [86, 687] width 28 height 14
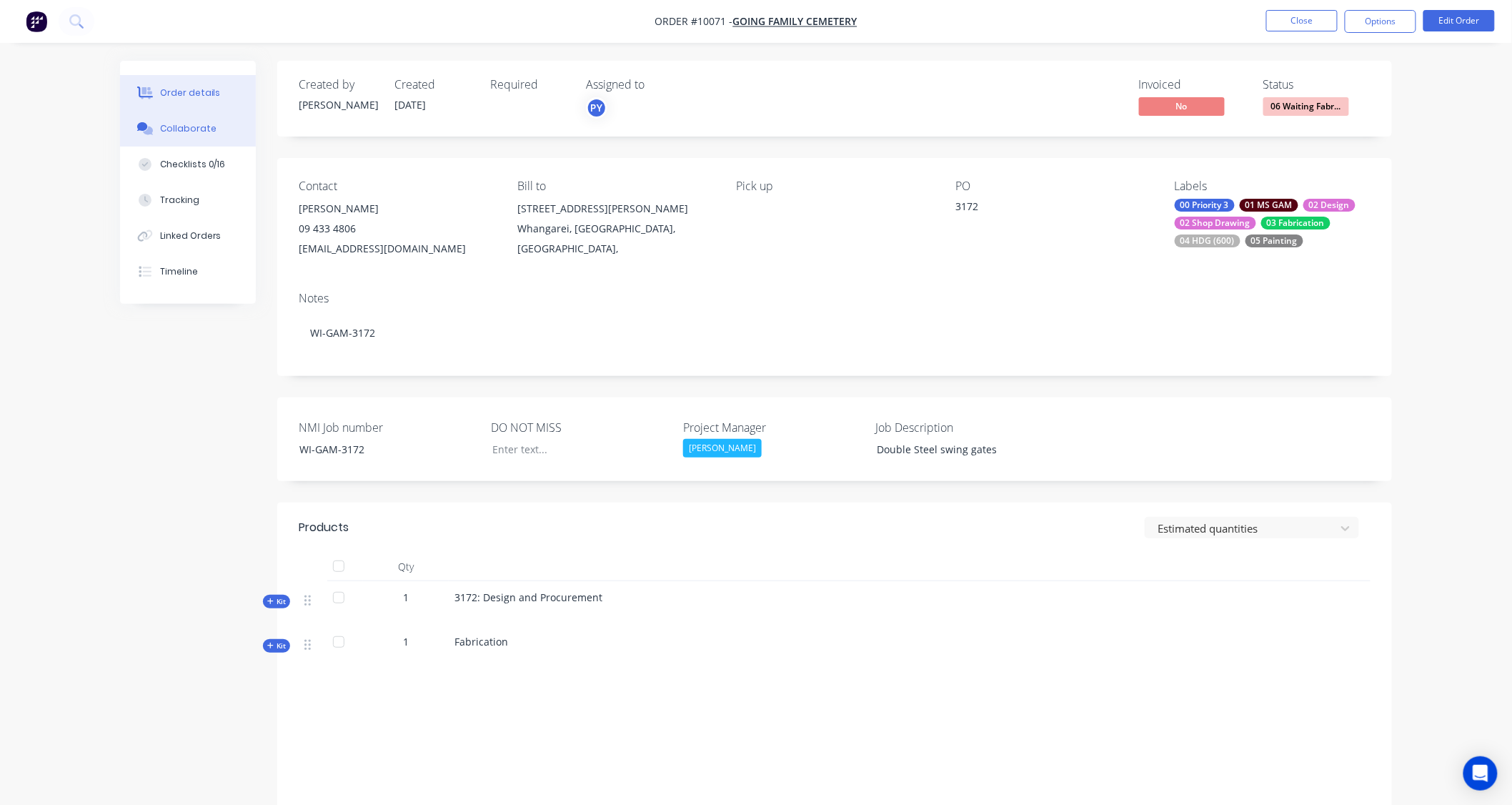
click at [173, 116] on button "Collaborate" at bounding box center [188, 128] width 136 height 36
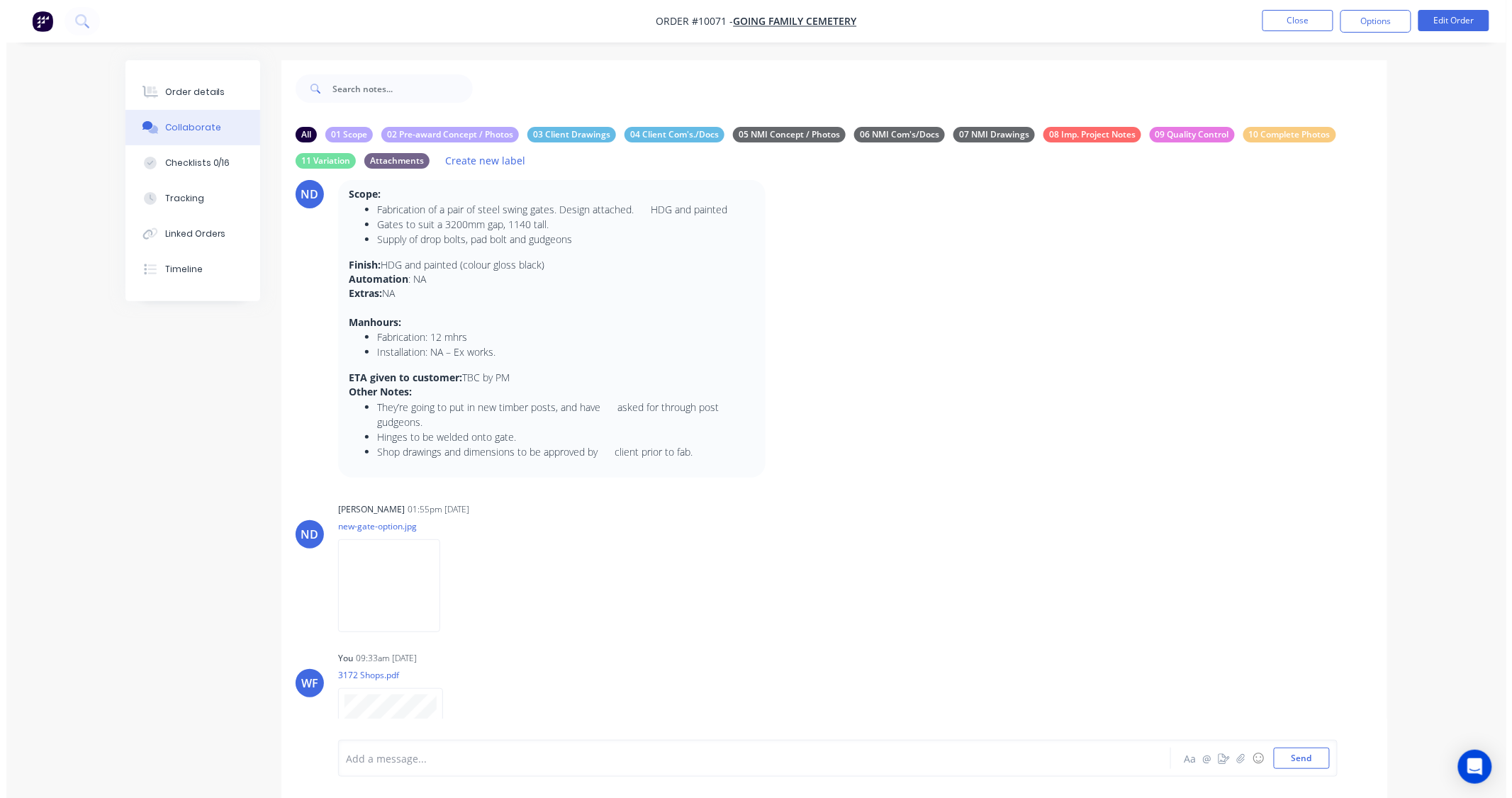
scroll to position [65, 0]
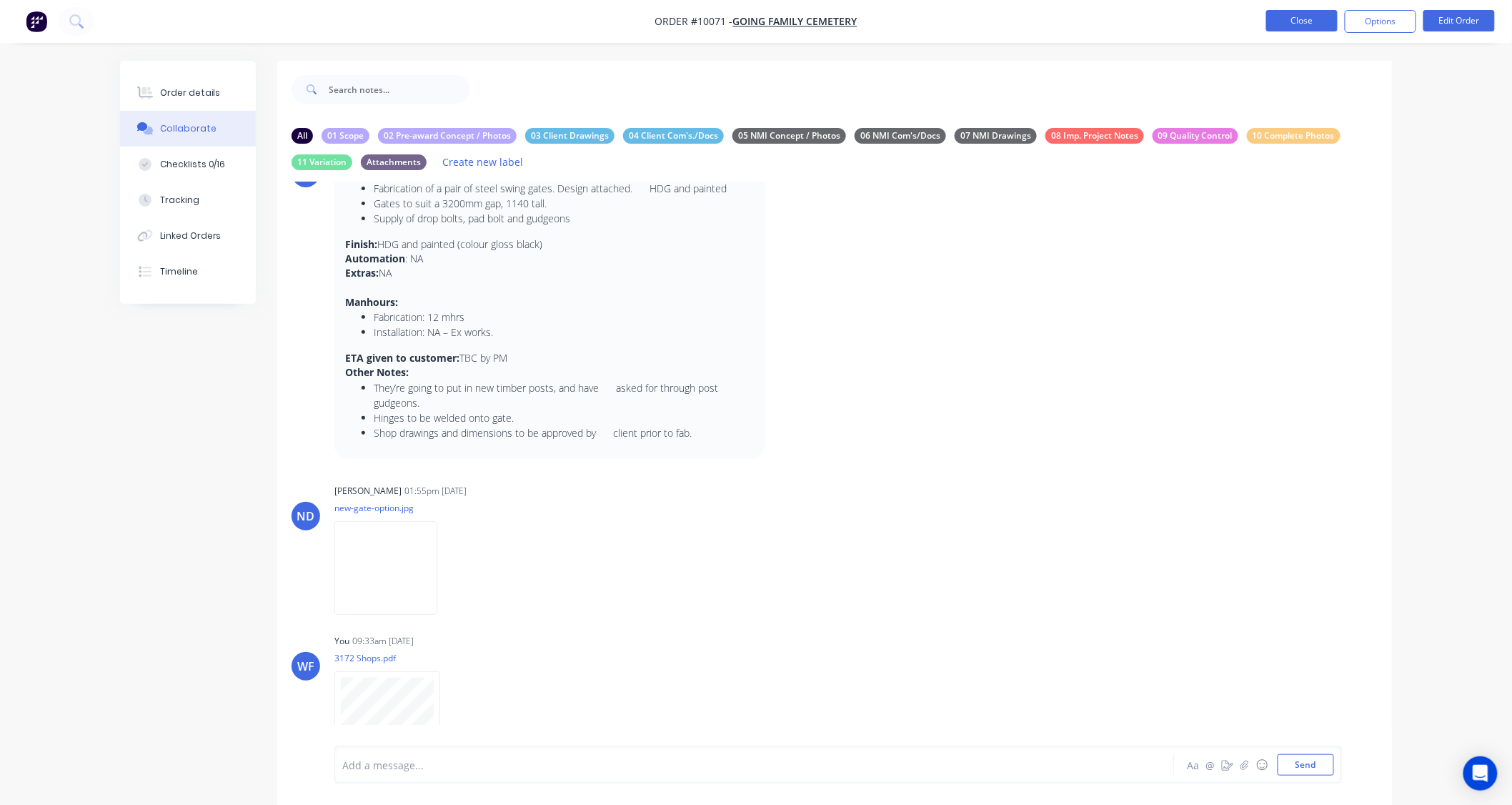
click at [1317, 27] on button "Close" at bounding box center [1302, 21] width 72 height 21
